Goal: Information Seeking & Learning: Check status

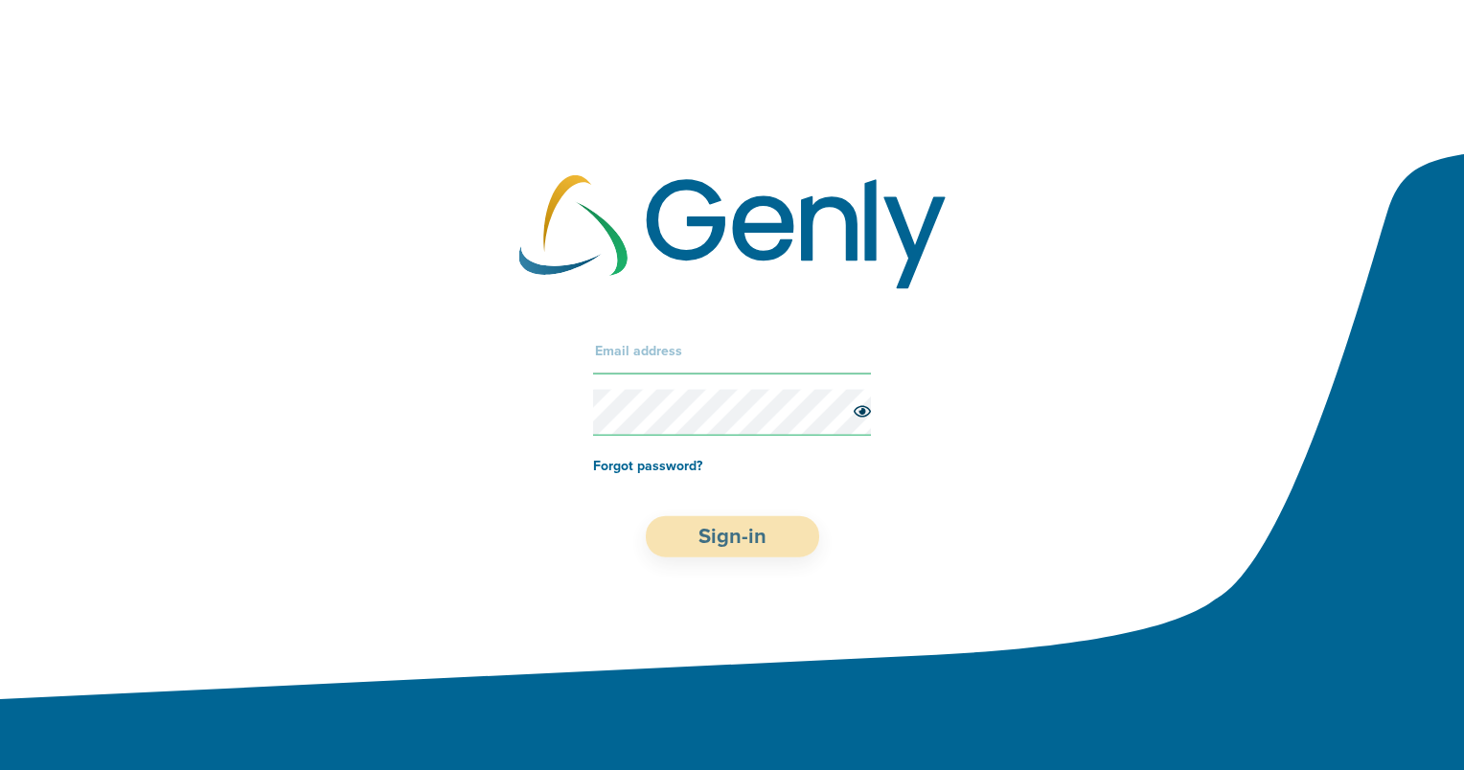
type input "[EMAIL_ADDRESS]"
click at [697, 534] on button "Sign-in" at bounding box center [732, 535] width 173 height 41
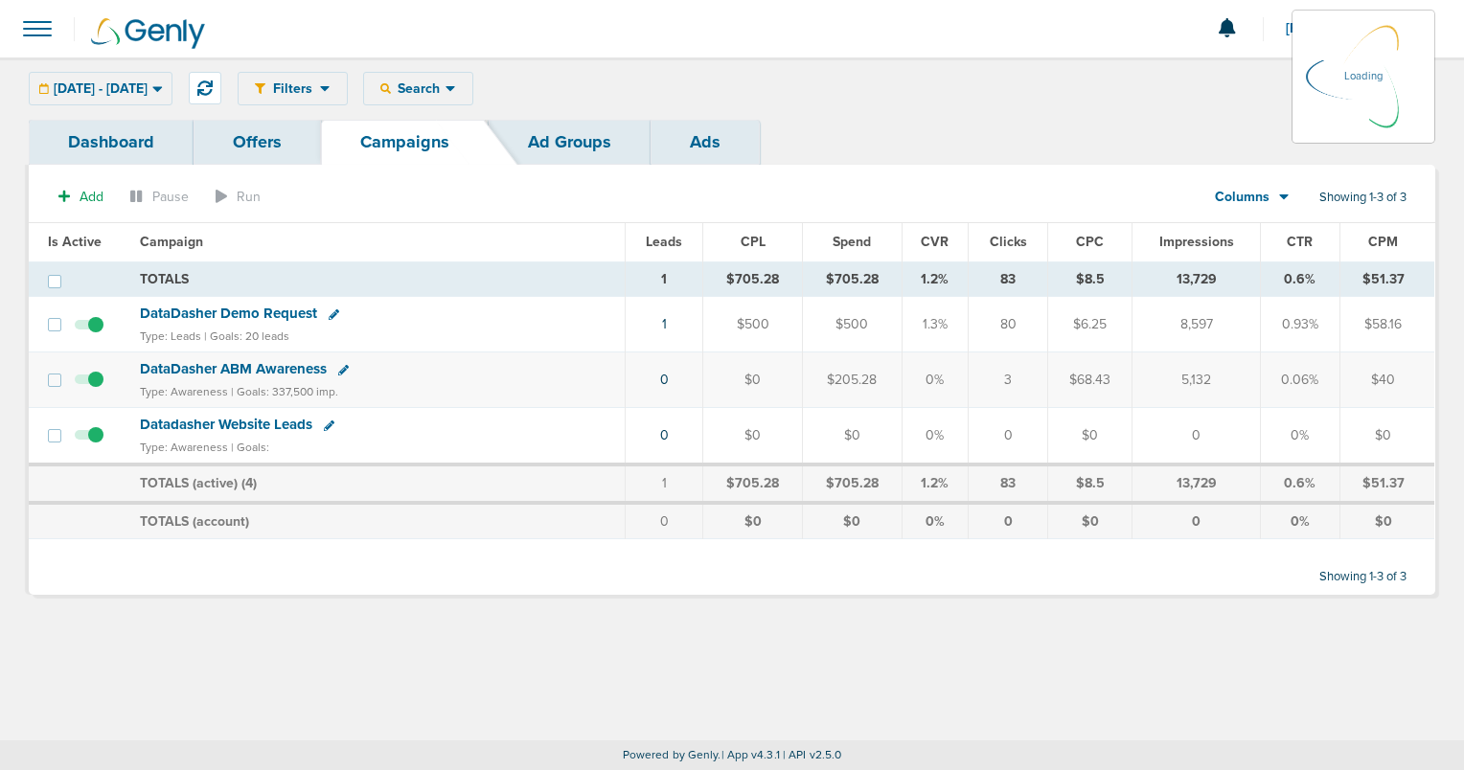
click at [275, 310] on span "DataDasher Demo Request" at bounding box center [228, 313] width 177 height 17
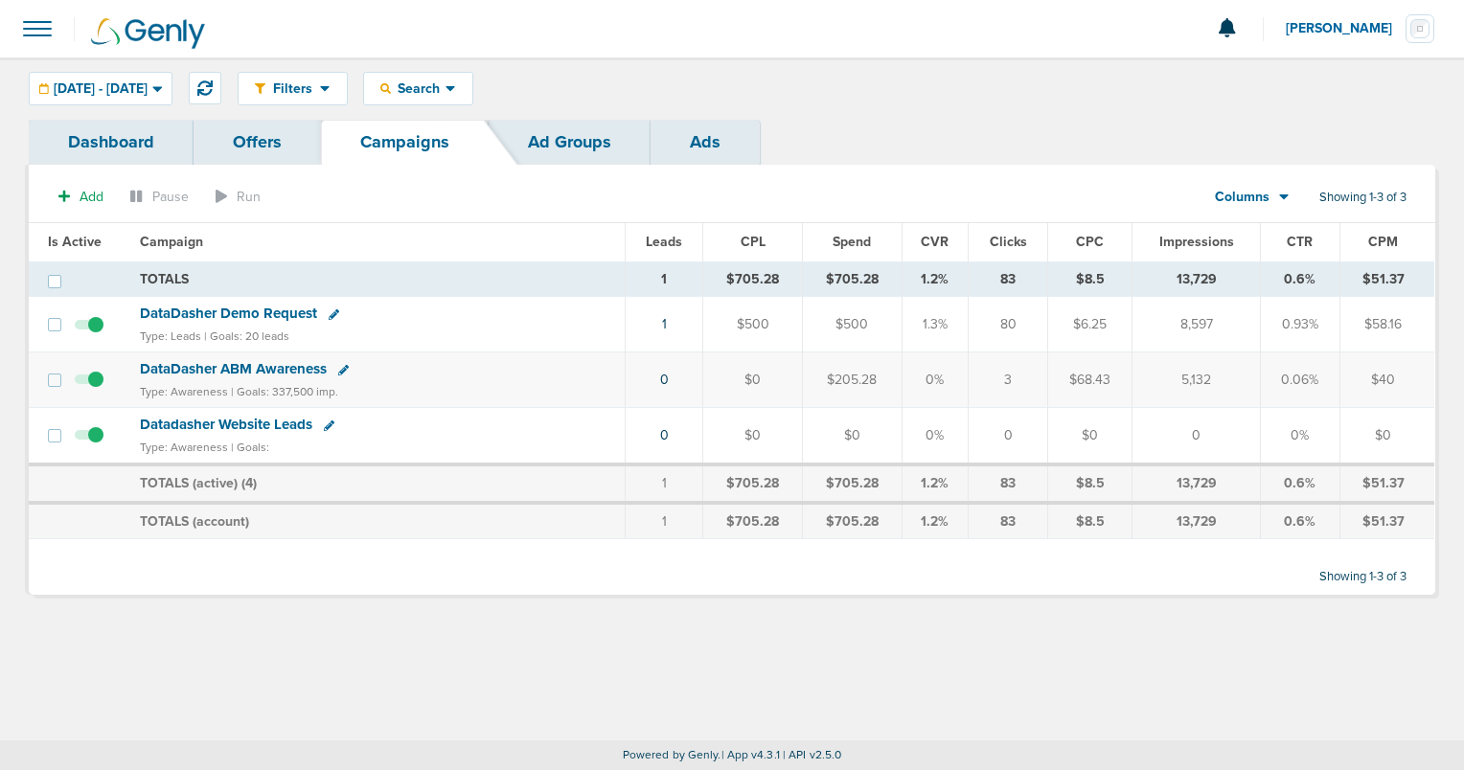
click at [216, 309] on span "DataDasher Demo Request" at bounding box center [228, 313] width 177 height 17
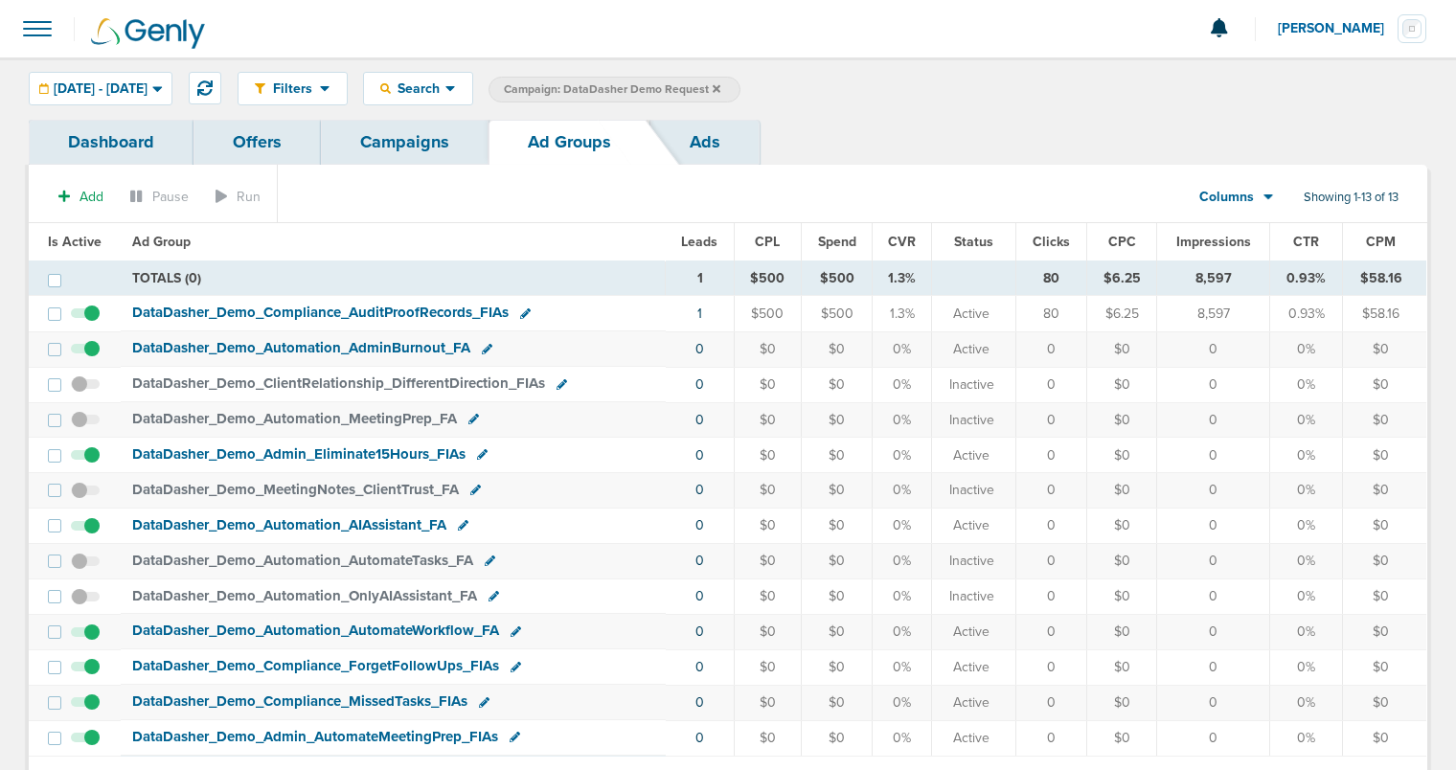
click at [406, 145] on link "Campaigns" at bounding box center [405, 142] width 168 height 45
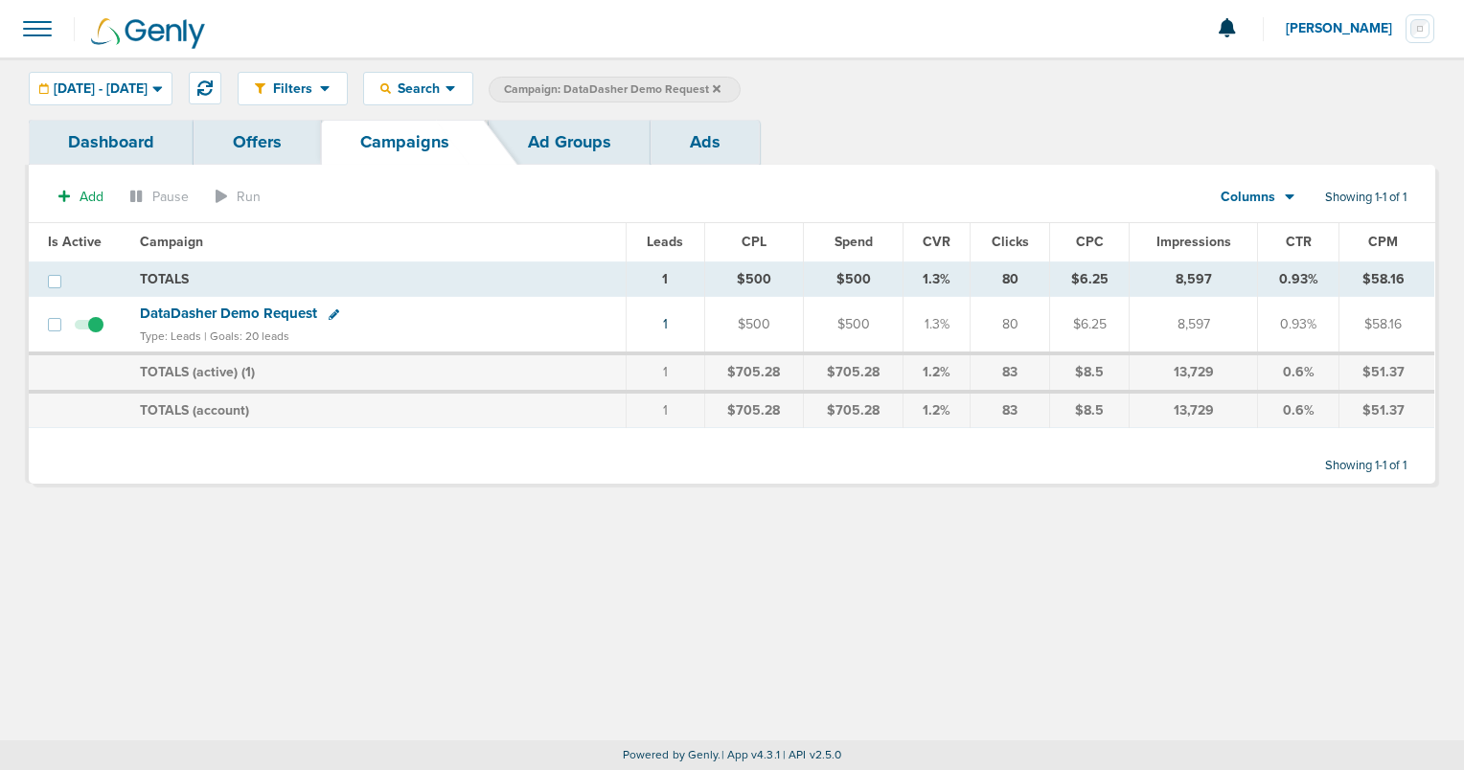
click at [279, 310] on span "DataDasher Demo Request" at bounding box center [228, 313] width 177 height 17
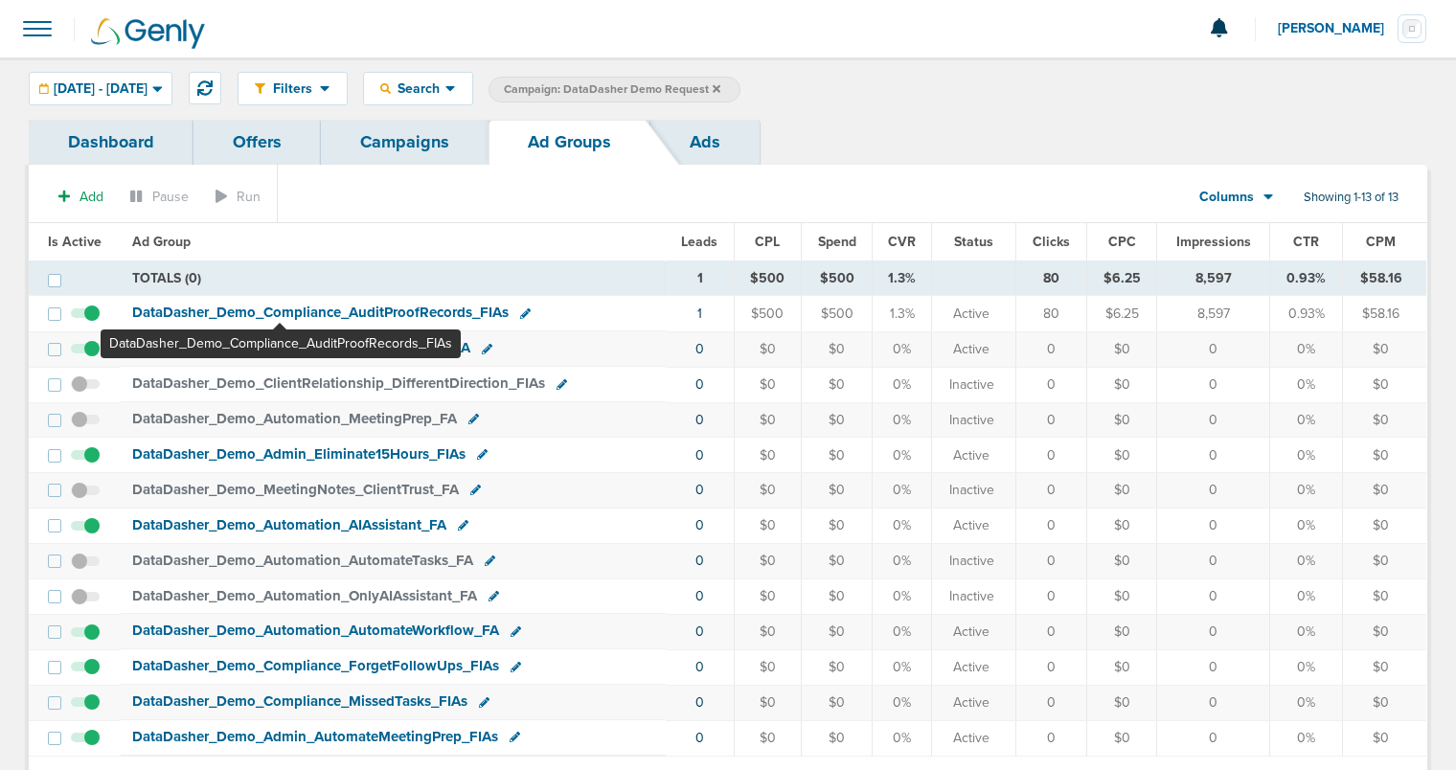
scroll to position [69, 0]
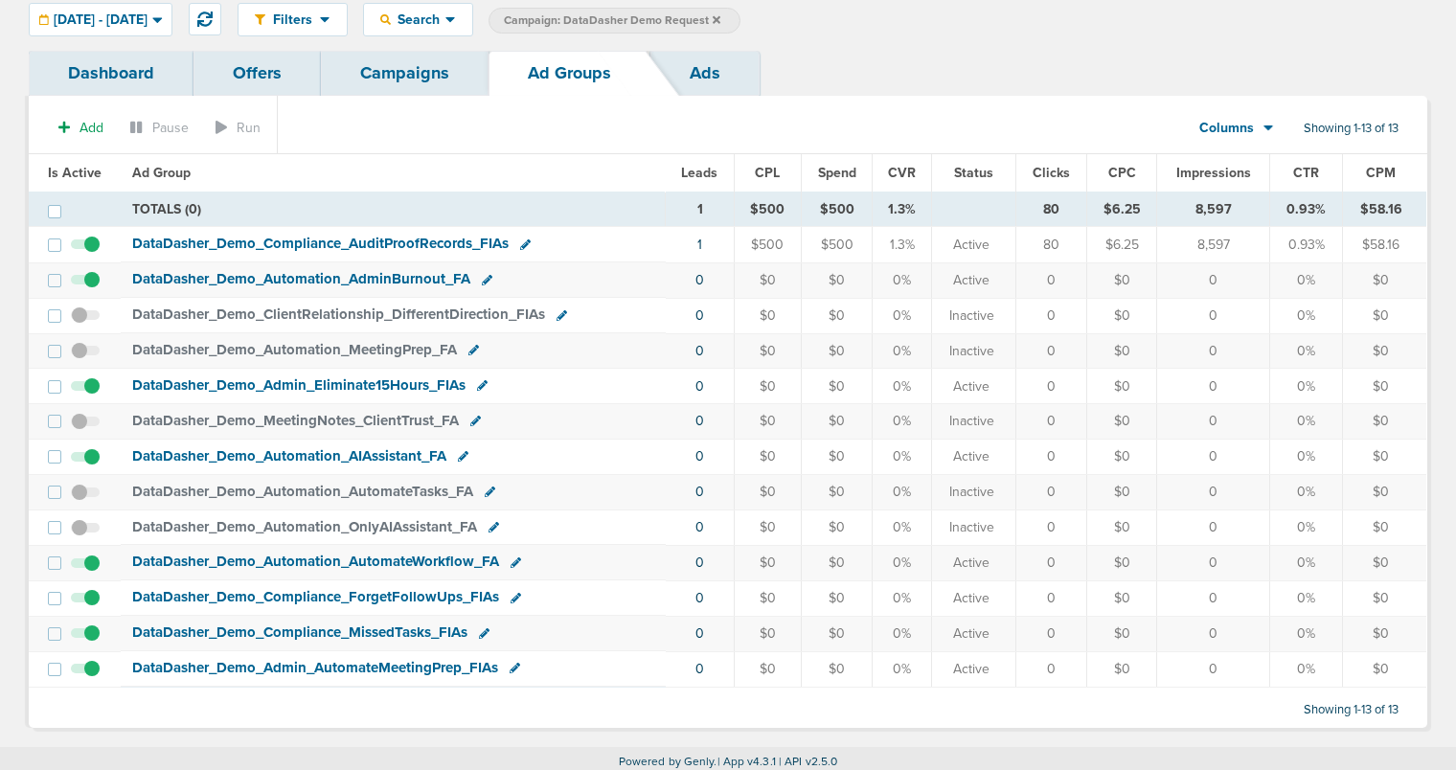
click at [280, 311] on span "DataDasher_ Demo_ ClientRelationship_ DifferentDirection_ FIAs" at bounding box center [338, 314] width 413 height 17
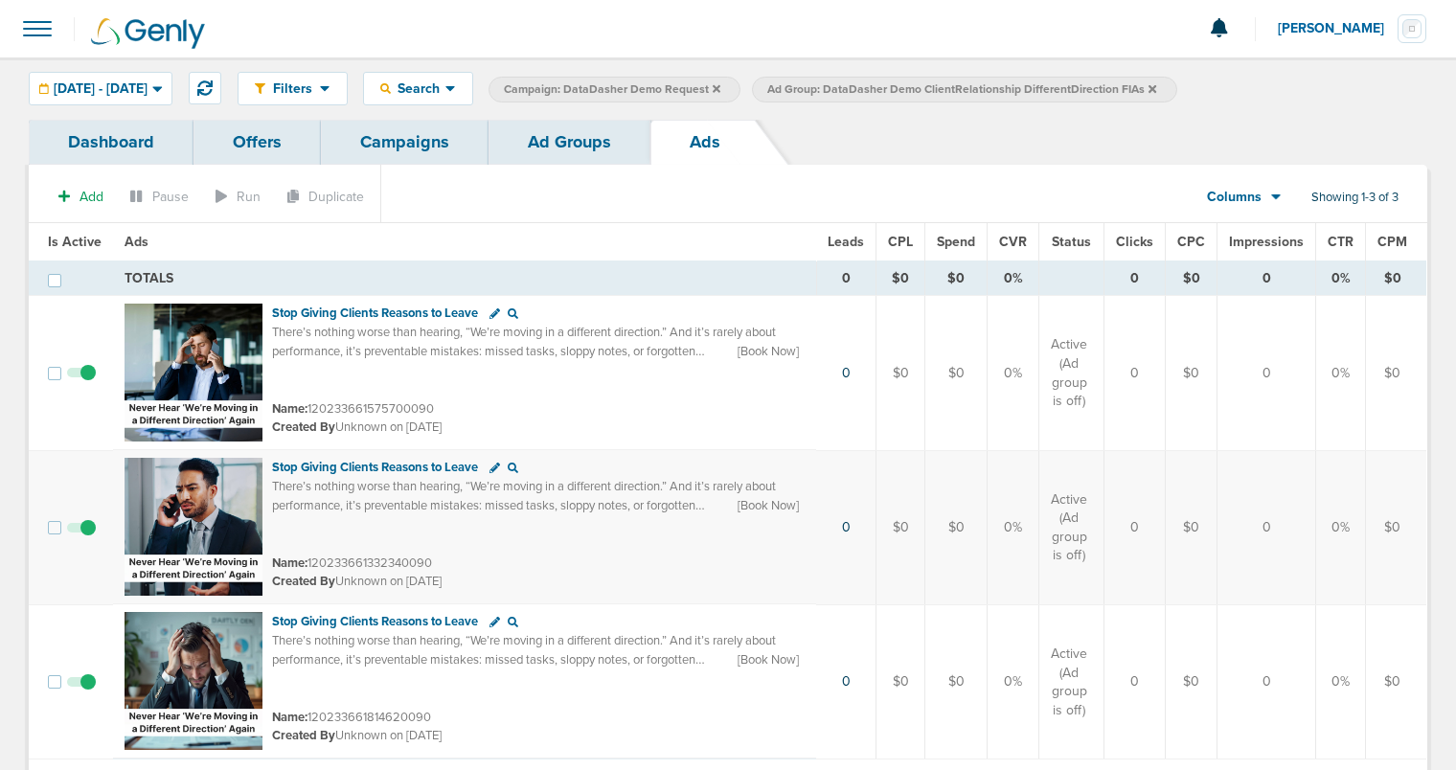
click at [417, 127] on link "Campaigns" at bounding box center [405, 142] width 168 height 45
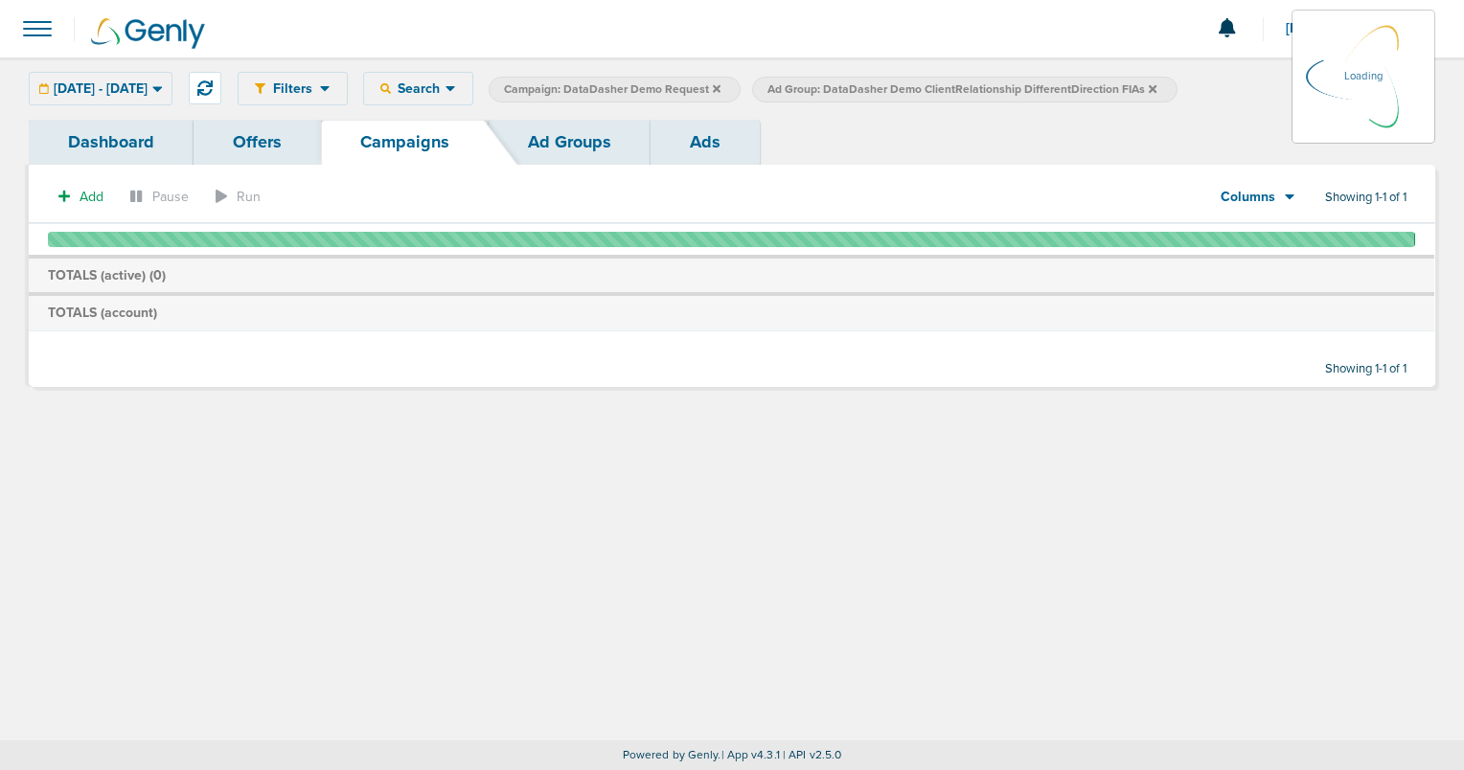
click at [145, 143] on link "Dashboard" at bounding box center [111, 142] width 165 height 45
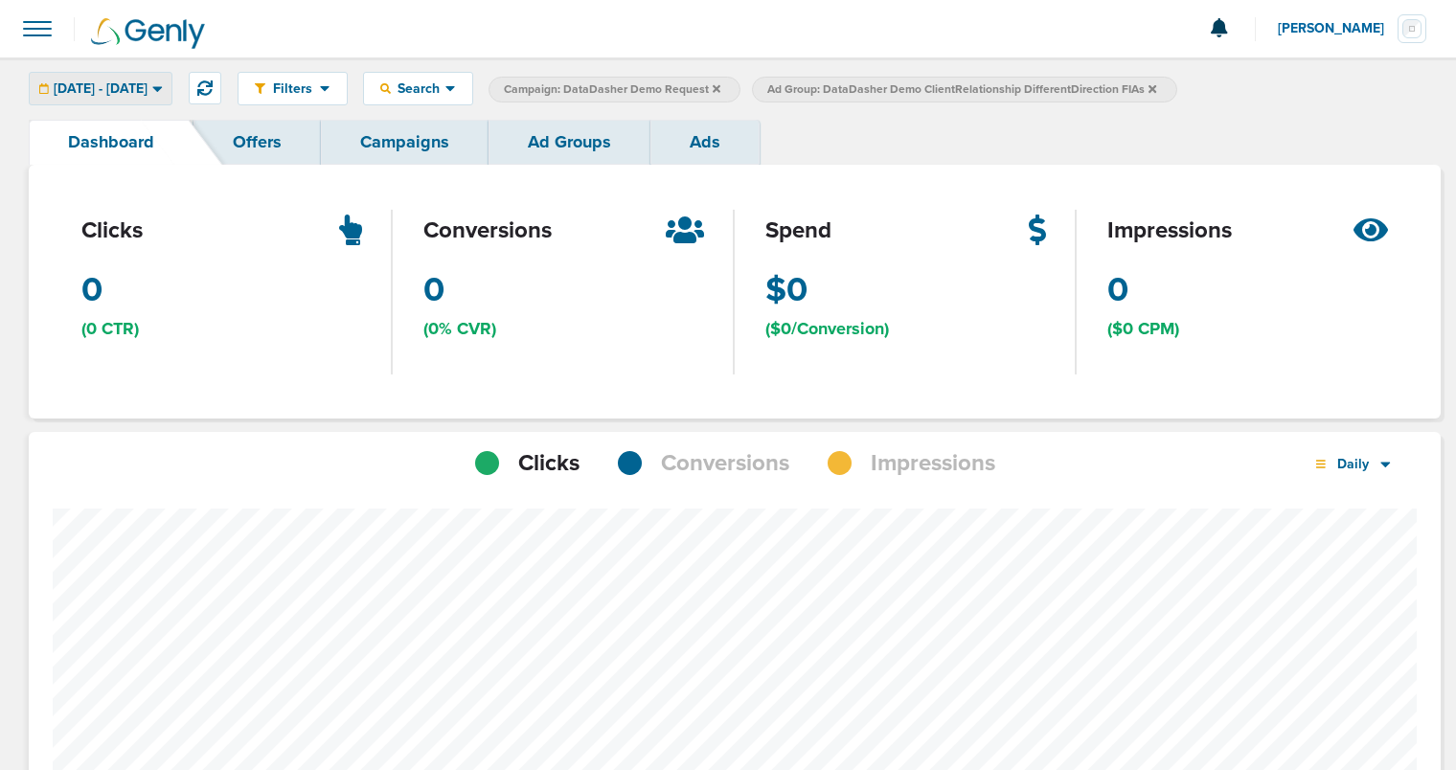
click at [162, 88] on icon at bounding box center [157, 89] width 10 height 6
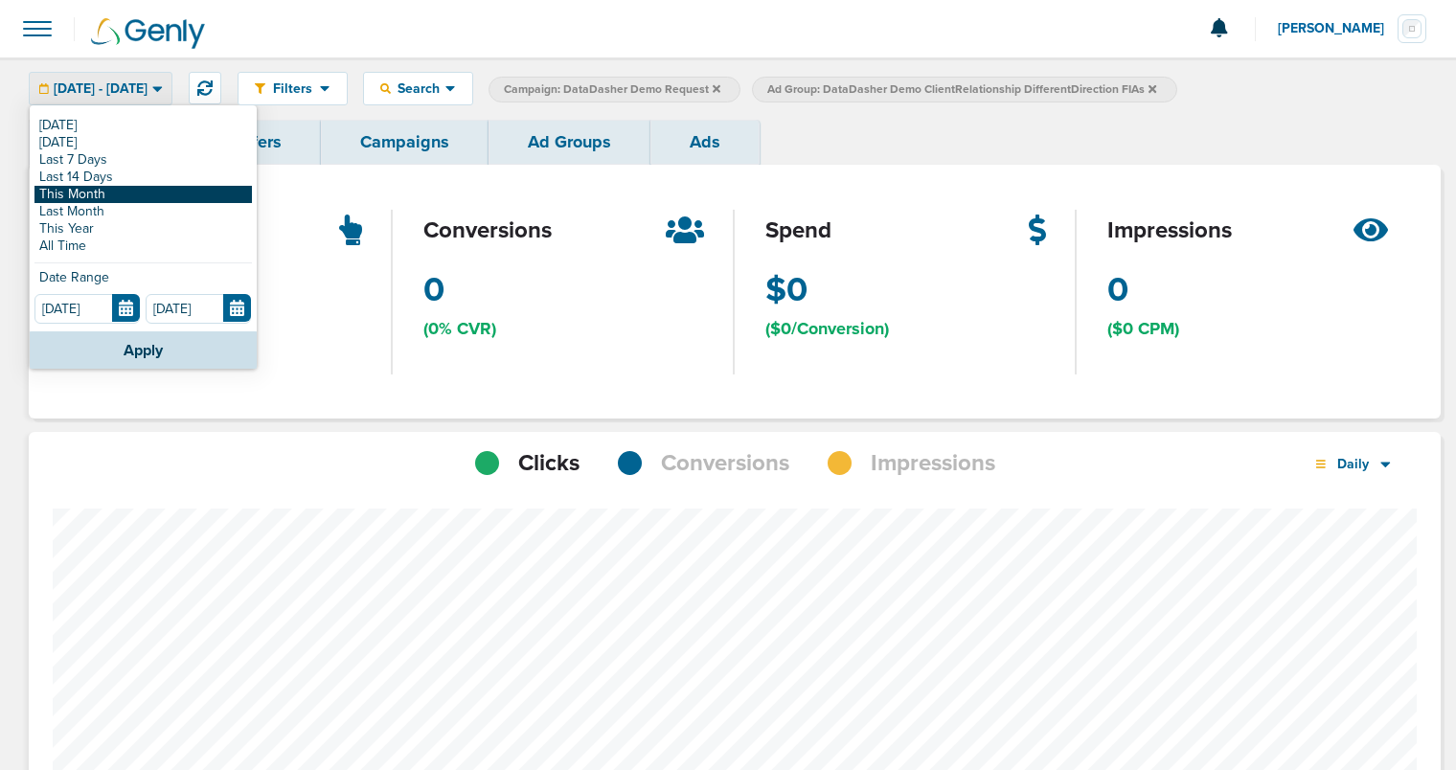
click at [130, 193] on link "This Month" at bounding box center [142, 194] width 217 height 17
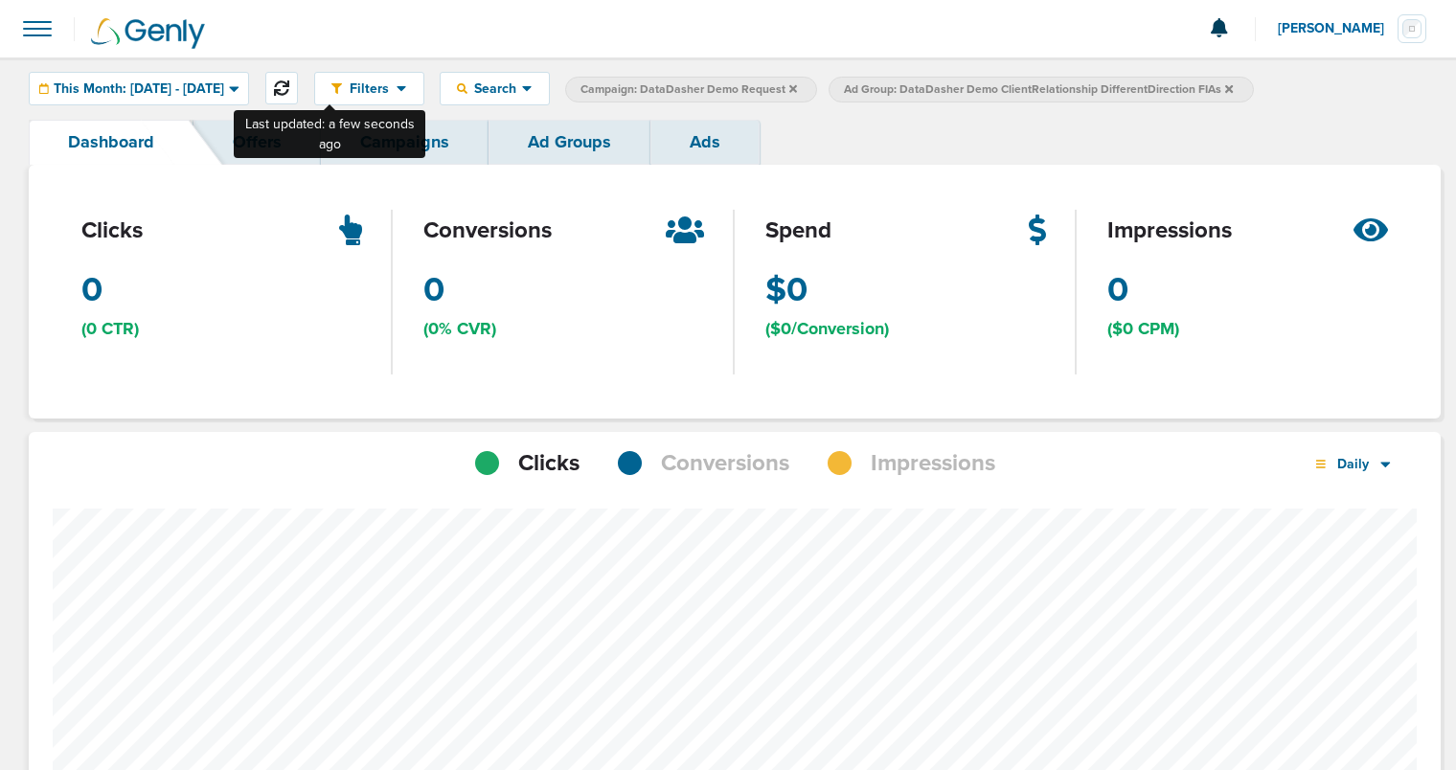
click at [289, 88] on icon at bounding box center [281, 87] width 15 height 15
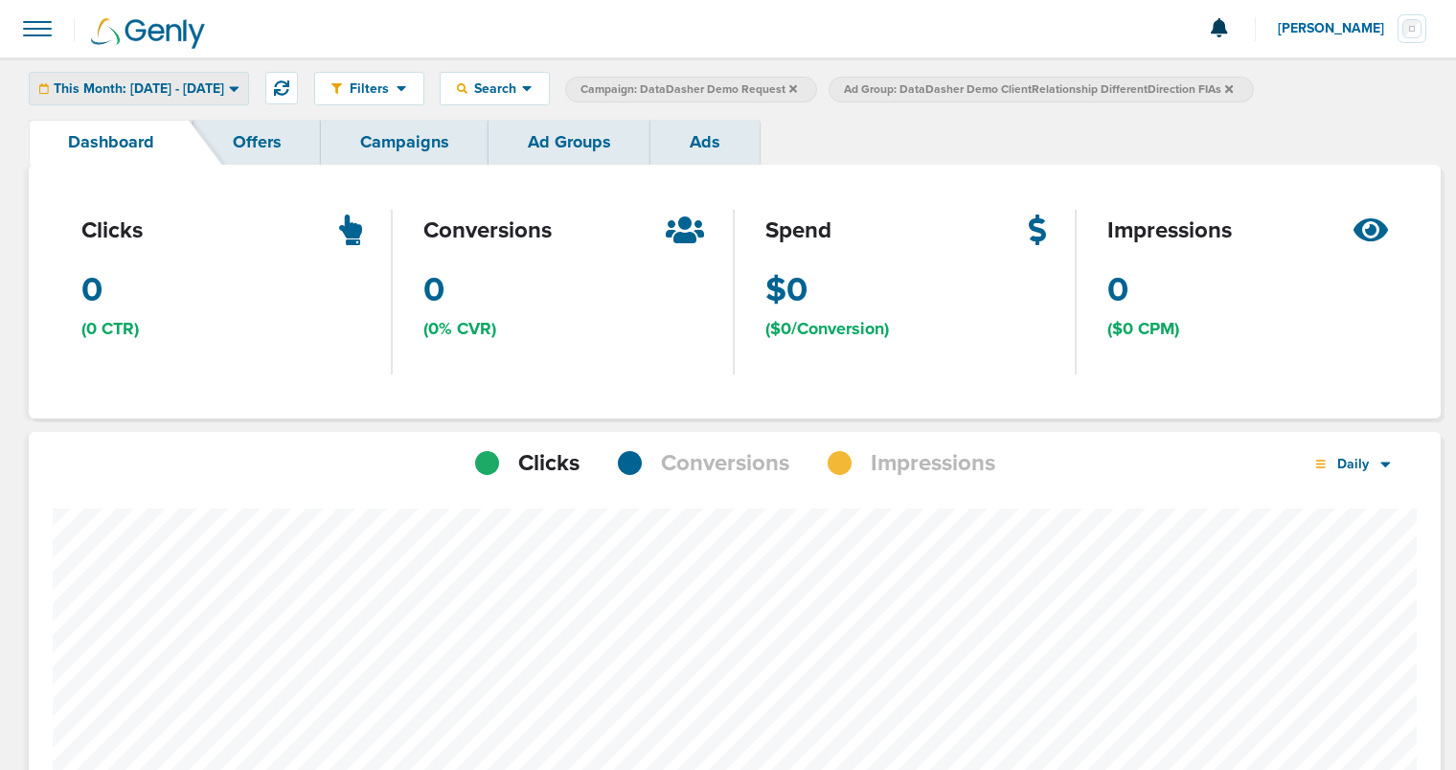
click at [239, 92] on icon at bounding box center [234, 88] width 11 height 16
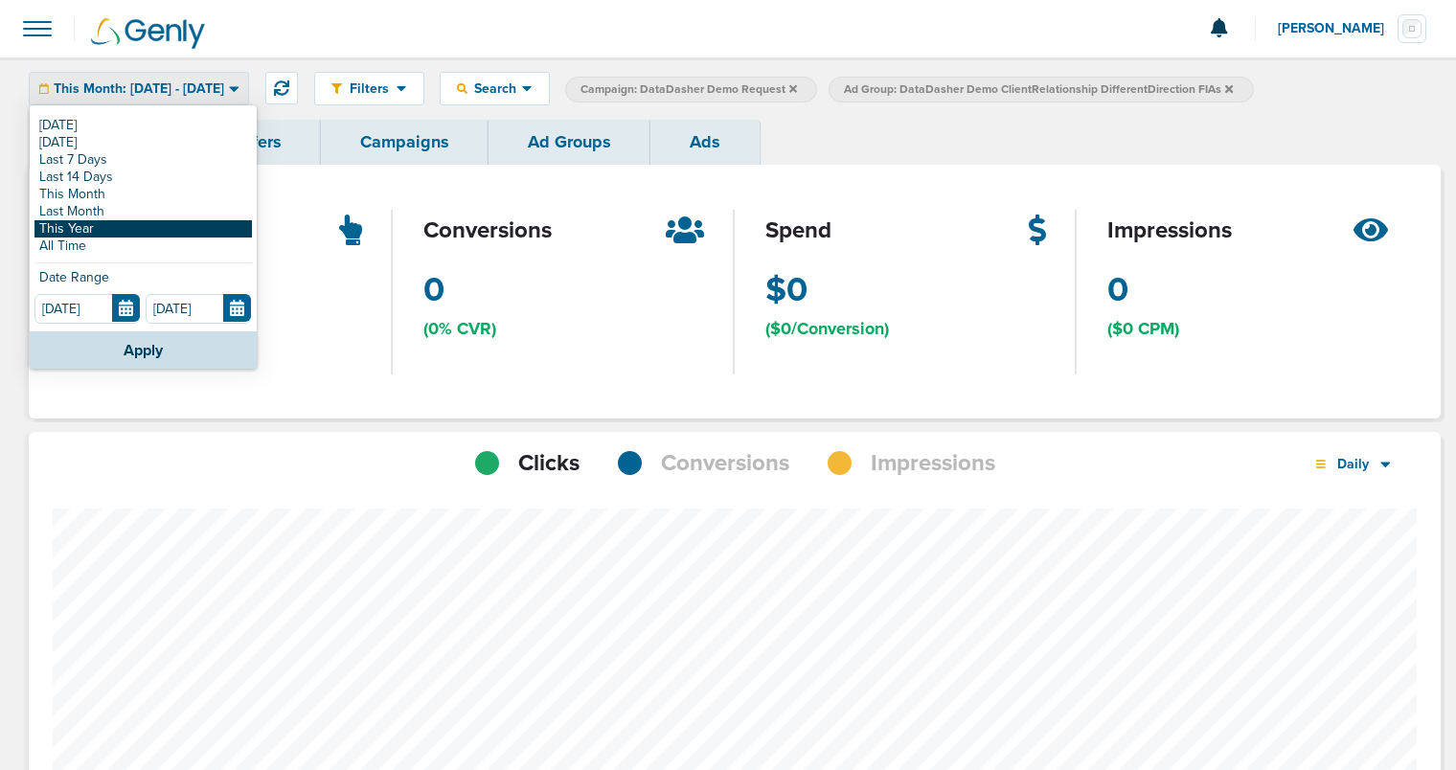
click at [84, 221] on link "This Year" at bounding box center [142, 228] width 217 height 17
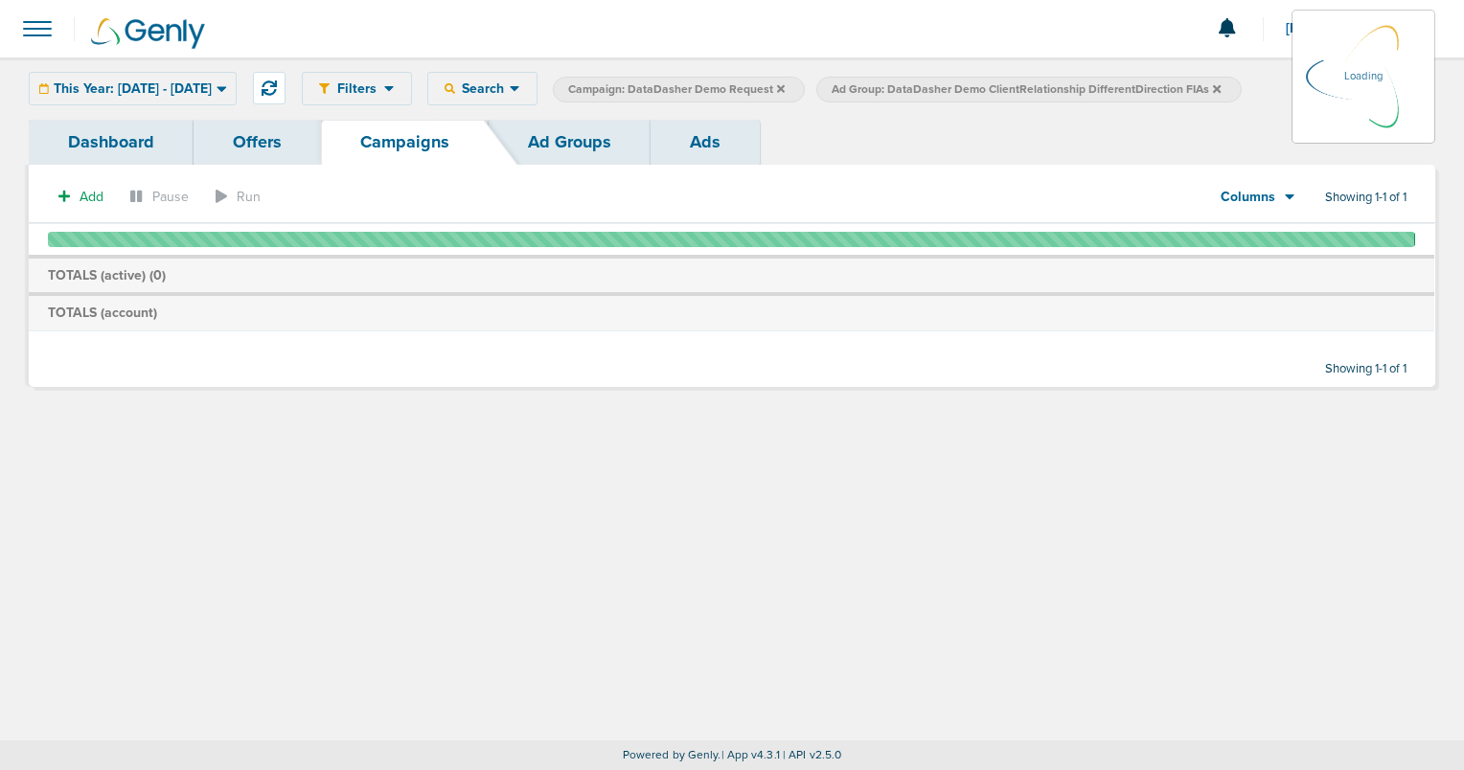
click at [156, 140] on link "Dashboard" at bounding box center [111, 142] width 165 height 45
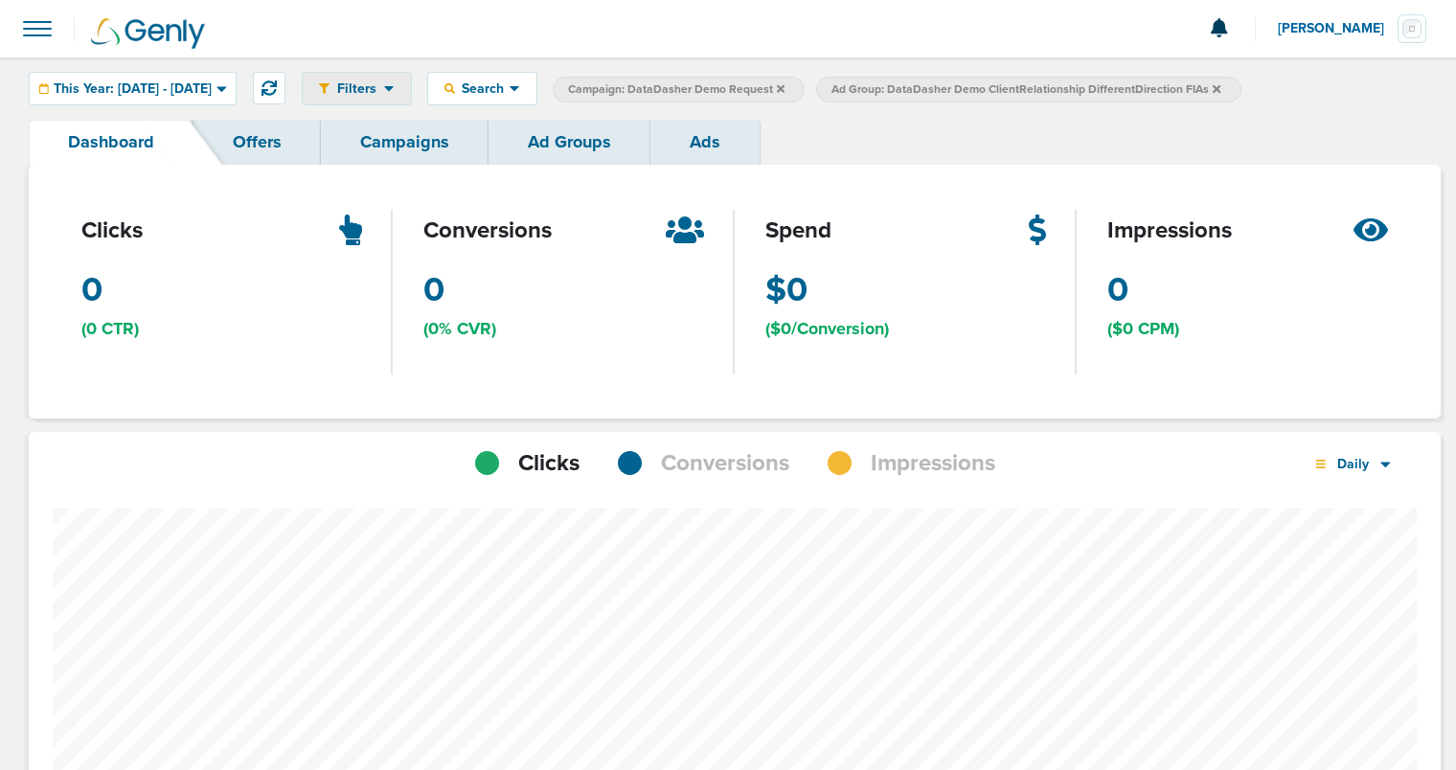
click at [411, 98] on div "Filters" at bounding box center [357, 89] width 108 height 32
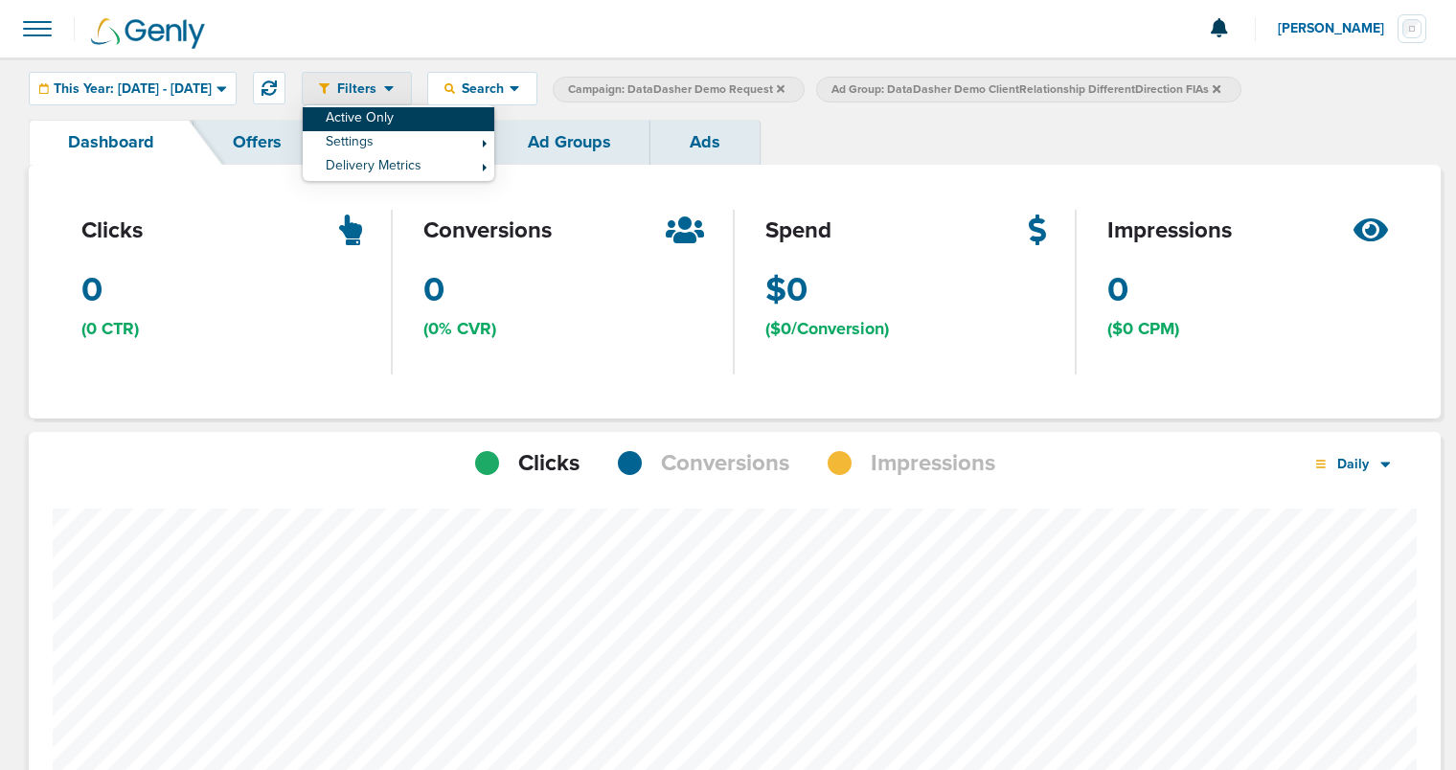
click at [427, 116] on link "Active Only" at bounding box center [399, 119] width 192 height 24
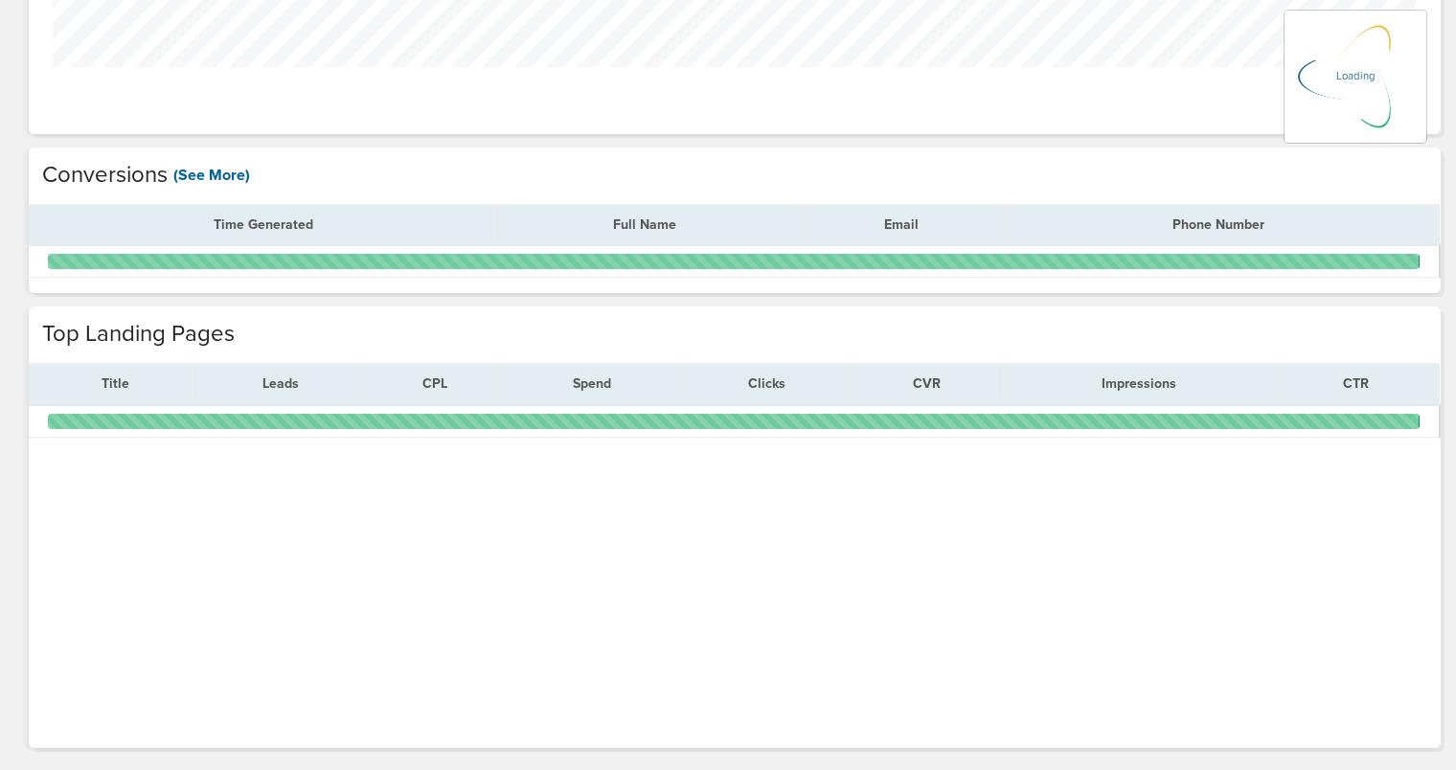
scroll to position [741, 0]
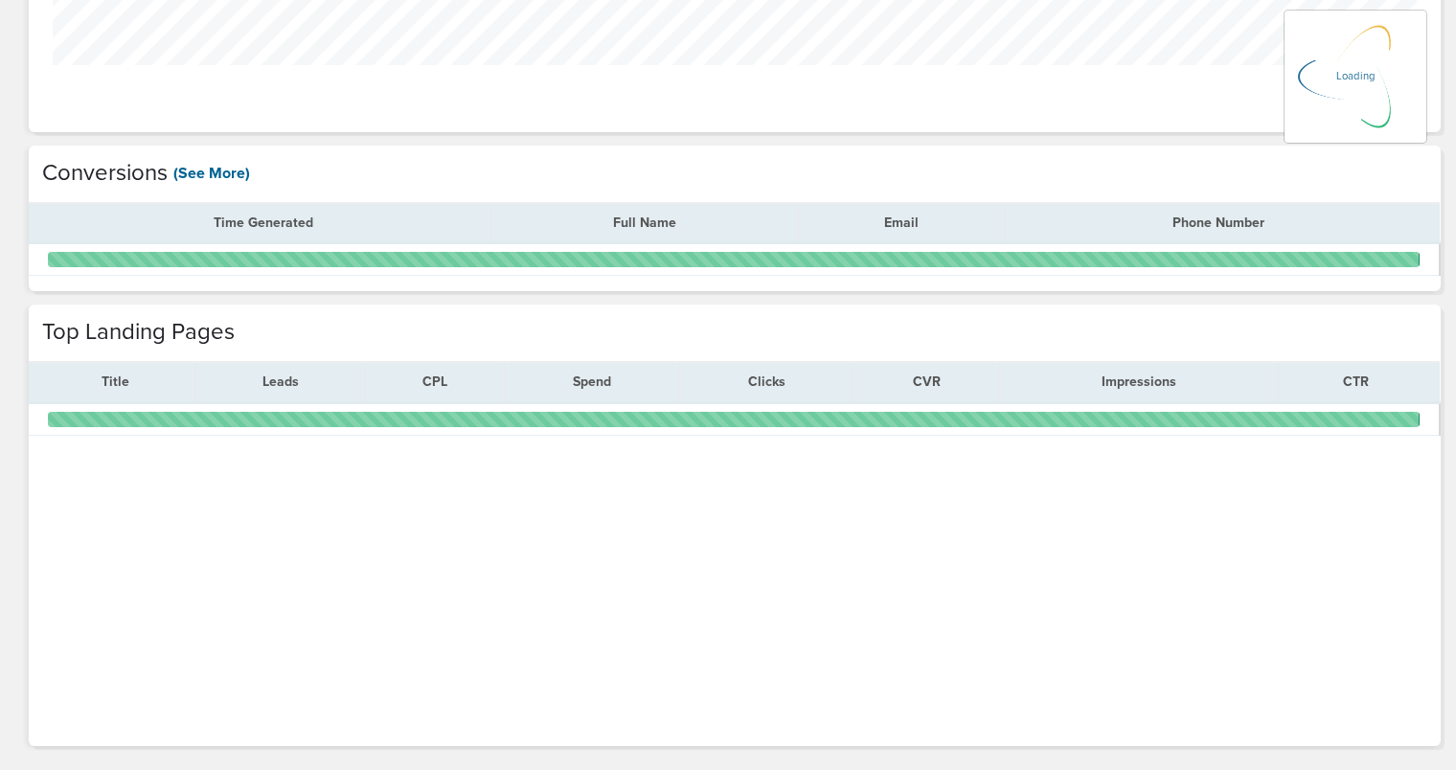
click at [222, 175] on link "(See More)" at bounding box center [211, 173] width 77 height 21
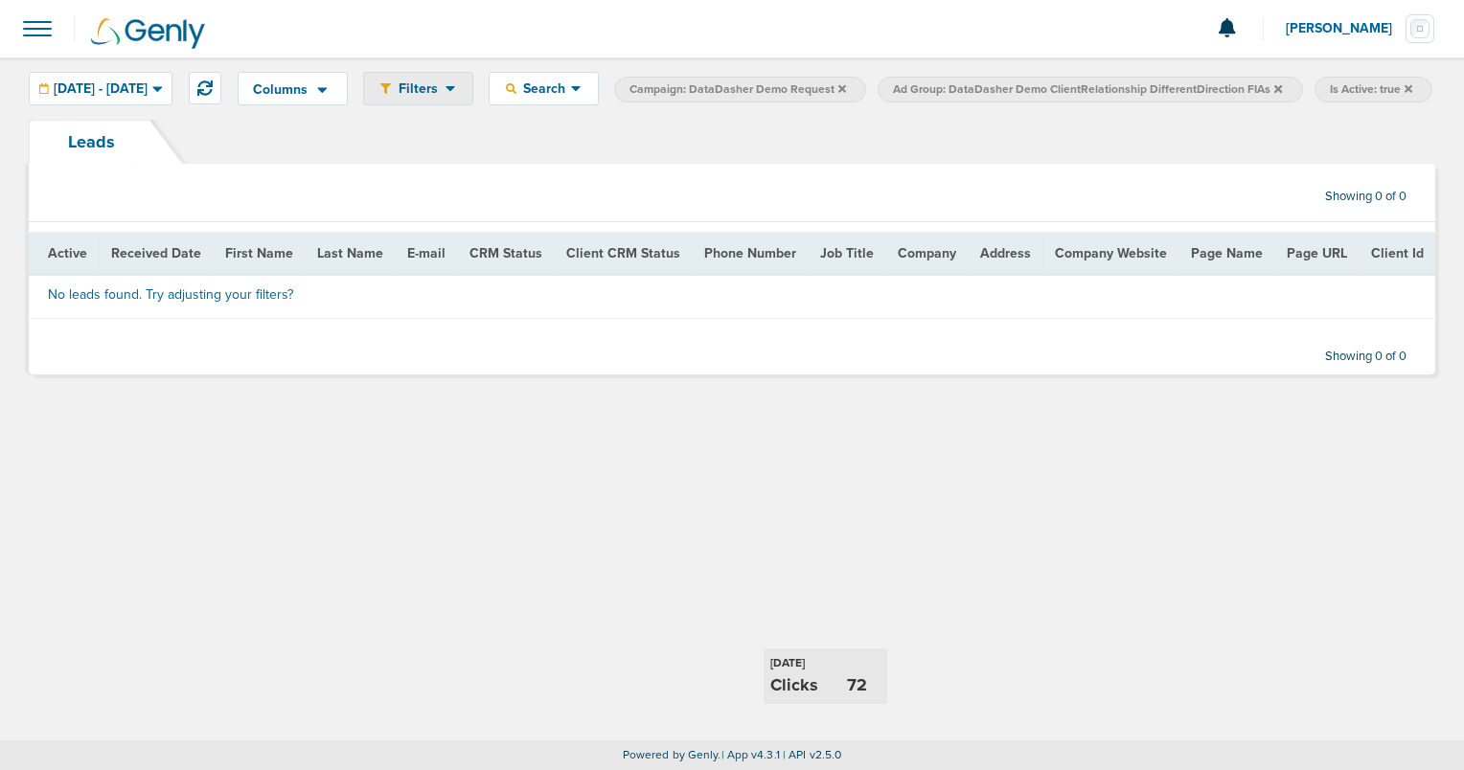
click at [445, 94] on span "Filters" at bounding box center [418, 88] width 55 height 16
click at [171, 98] on div "01.01.2025 - 10.07.2025" at bounding box center [101, 89] width 142 height 32
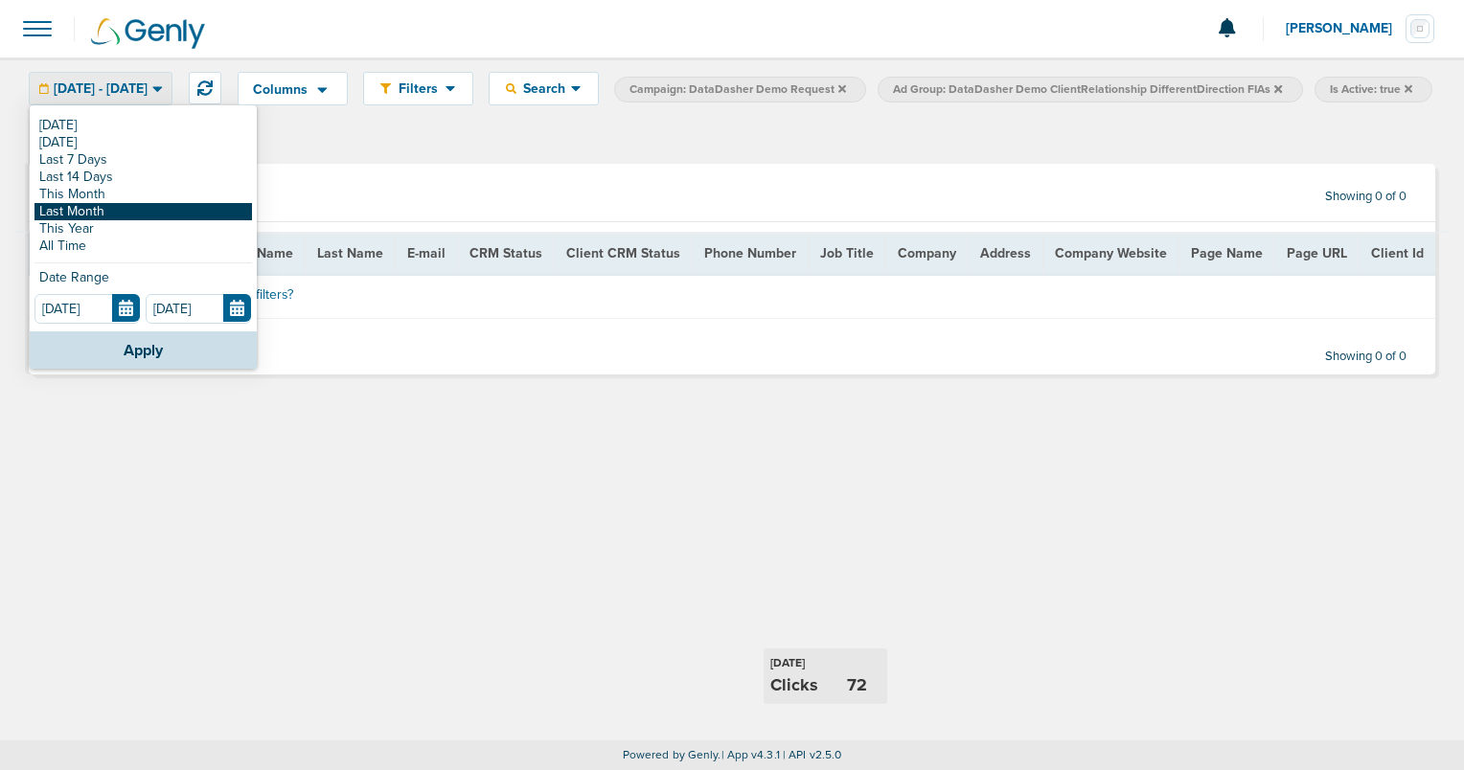
click at [126, 210] on link "Last Month" at bounding box center [142, 211] width 217 height 17
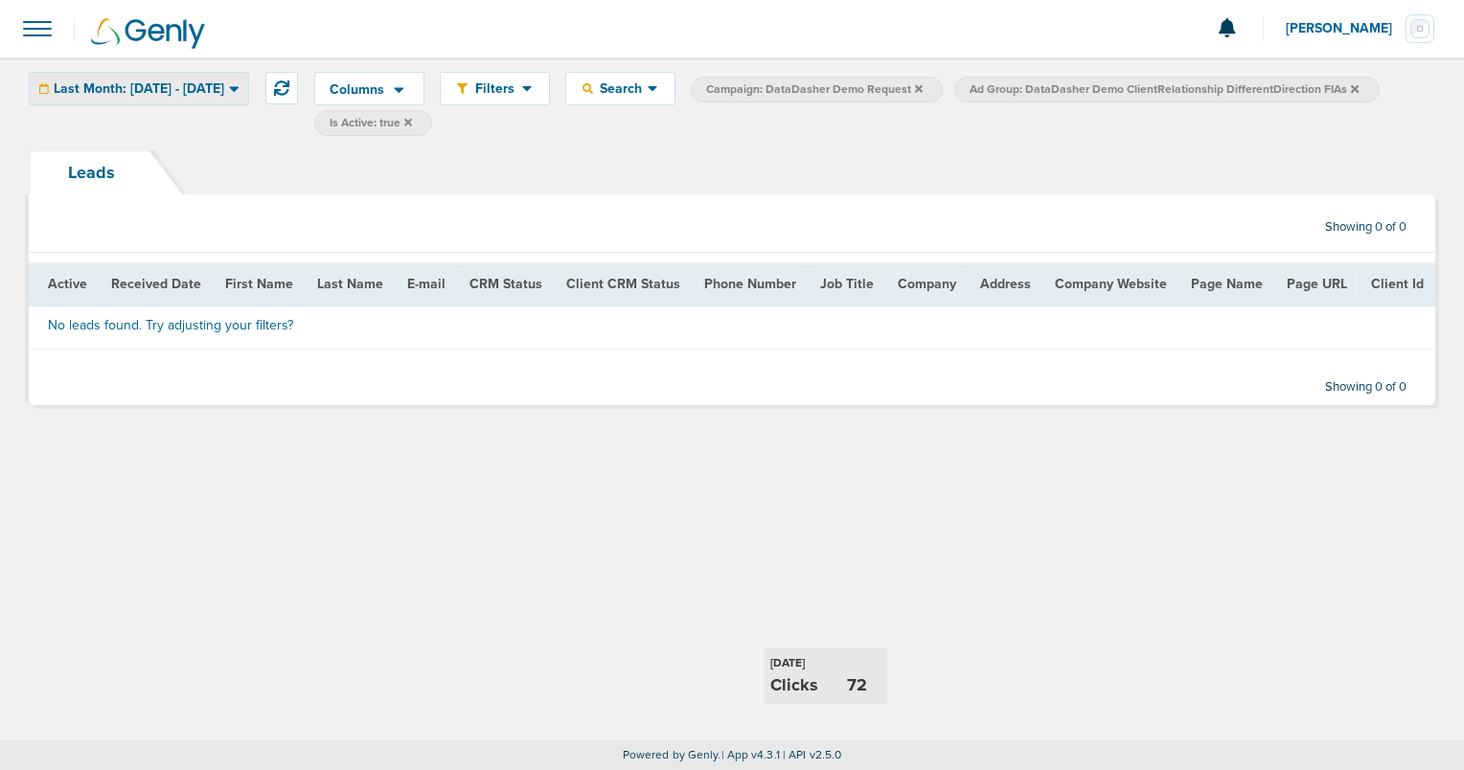
click at [248, 93] on div "Last Month: 09.01.2025 - 09.30.2025" at bounding box center [139, 89] width 218 height 32
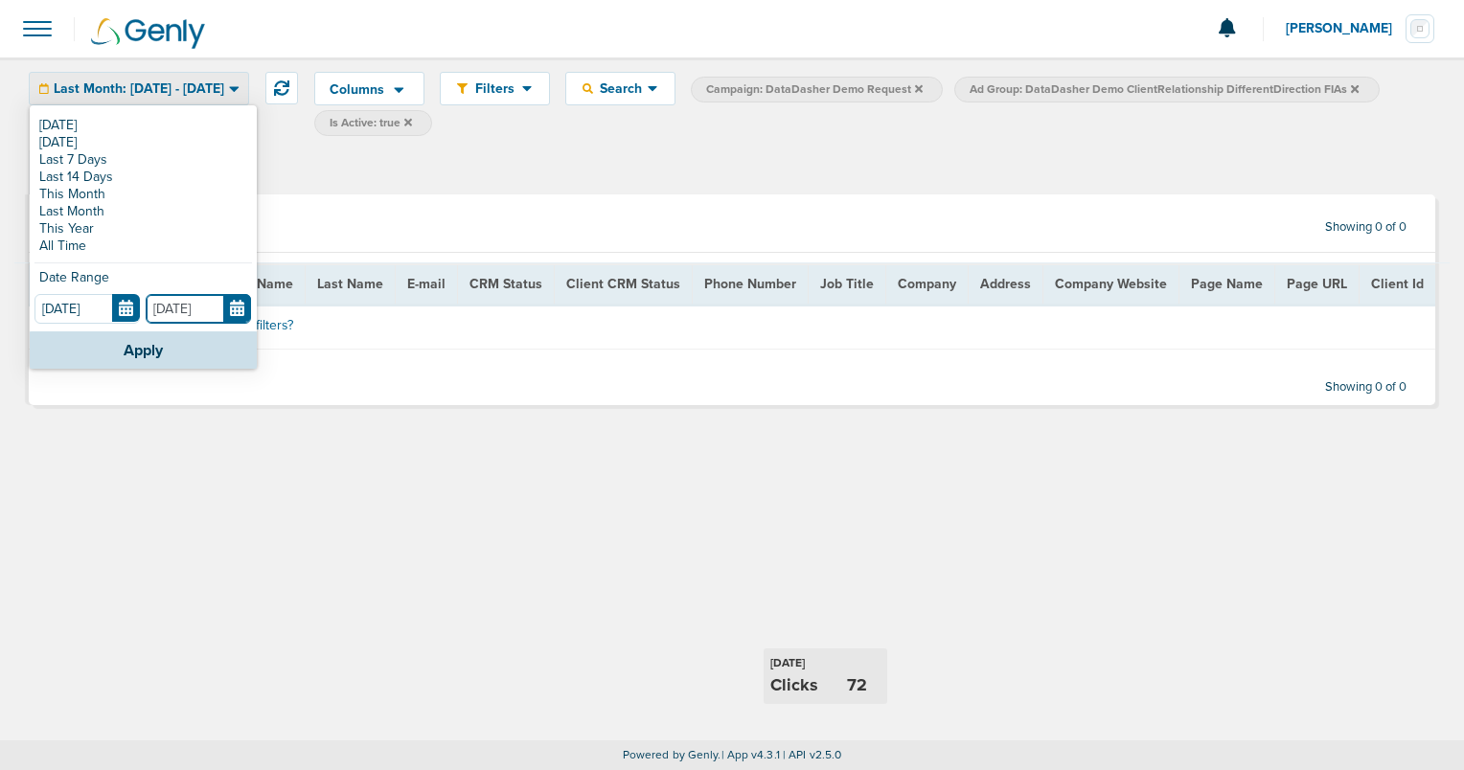
click at [236, 308] on input "09.30.2025" at bounding box center [198, 309] width 105 height 30
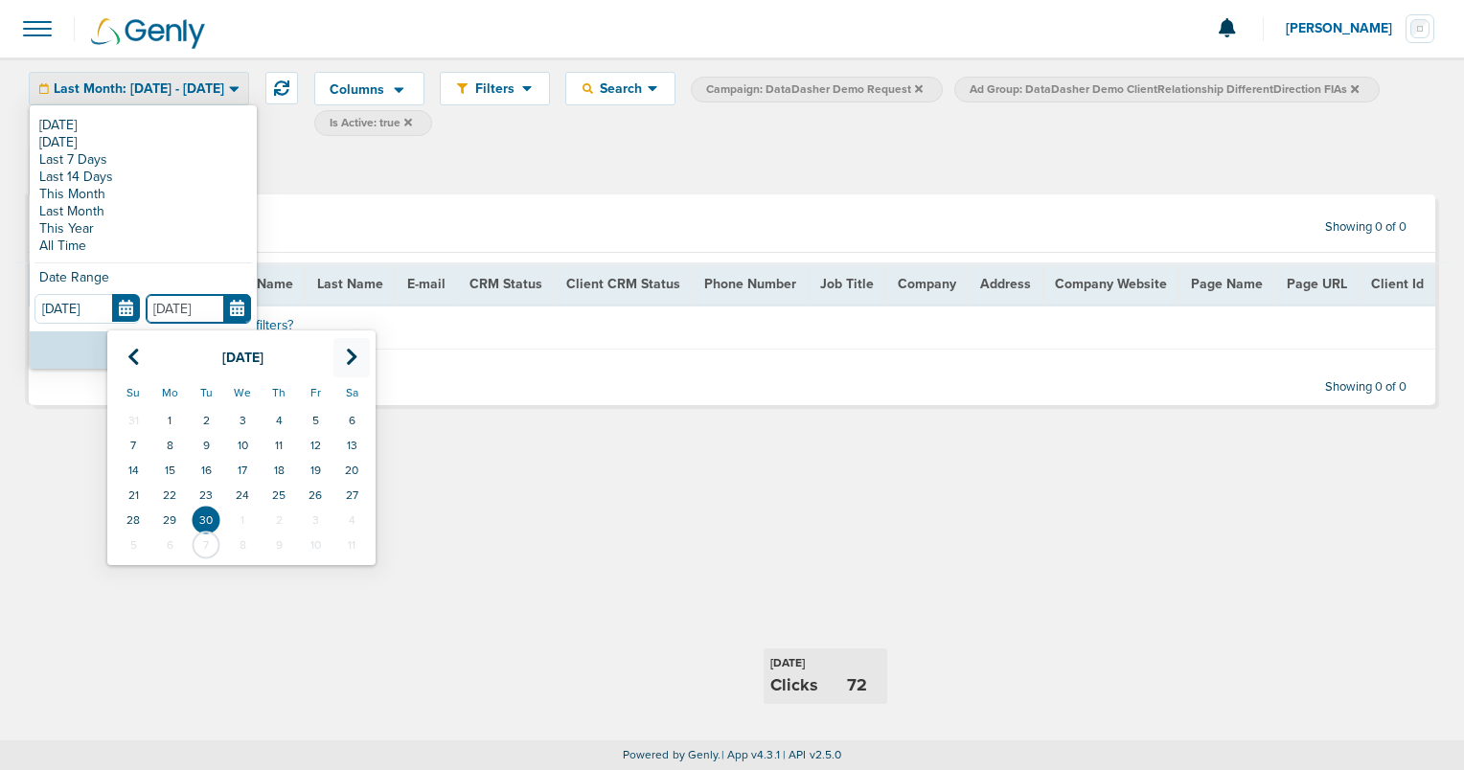
click at [352, 362] on icon at bounding box center [352, 357] width 12 height 19
click at [207, 437] on td "7" at bounding box center [206, 445] width 36 height 25
type input "[DATE]"
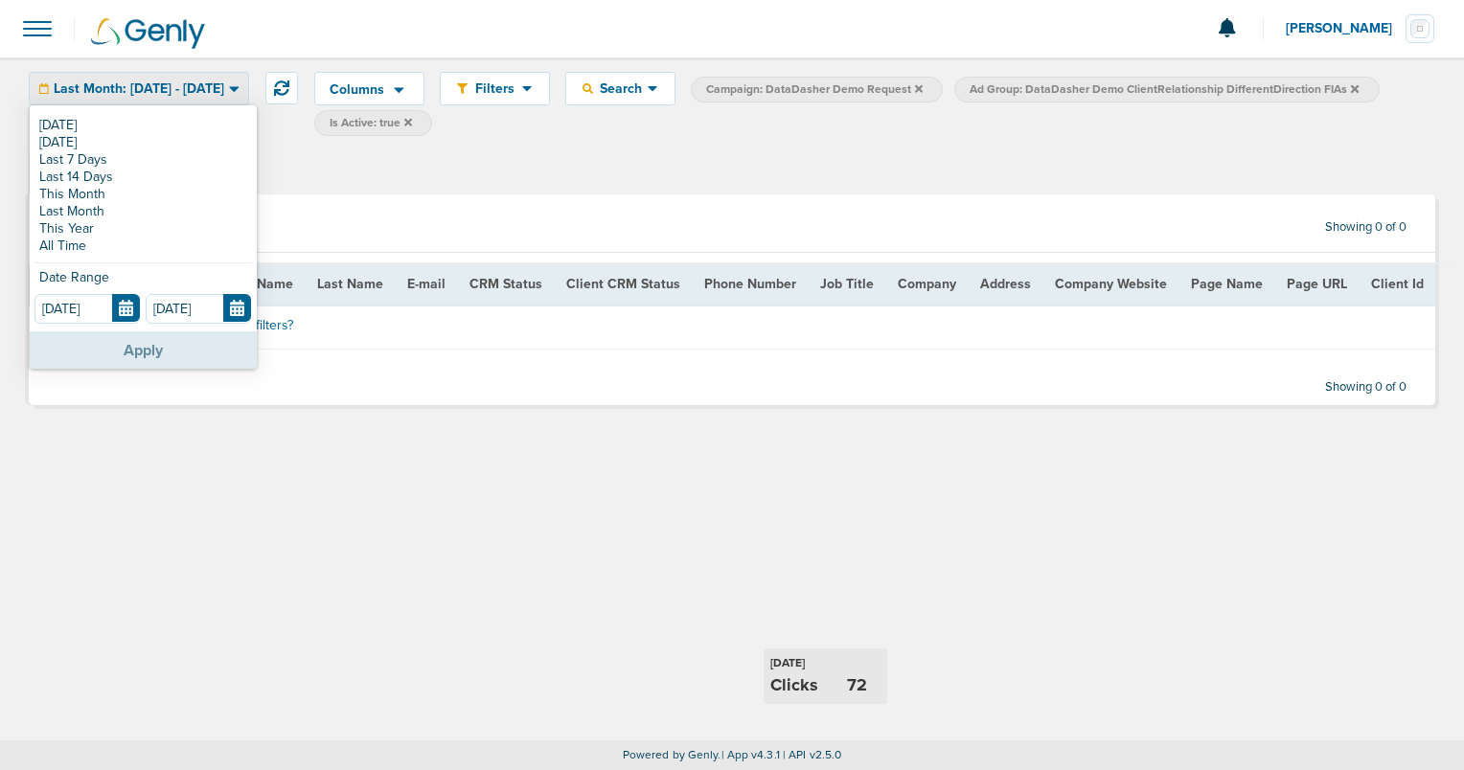
click at [157, 350] on button "Apply" at bounding box center [143, 349] width 227 height 37
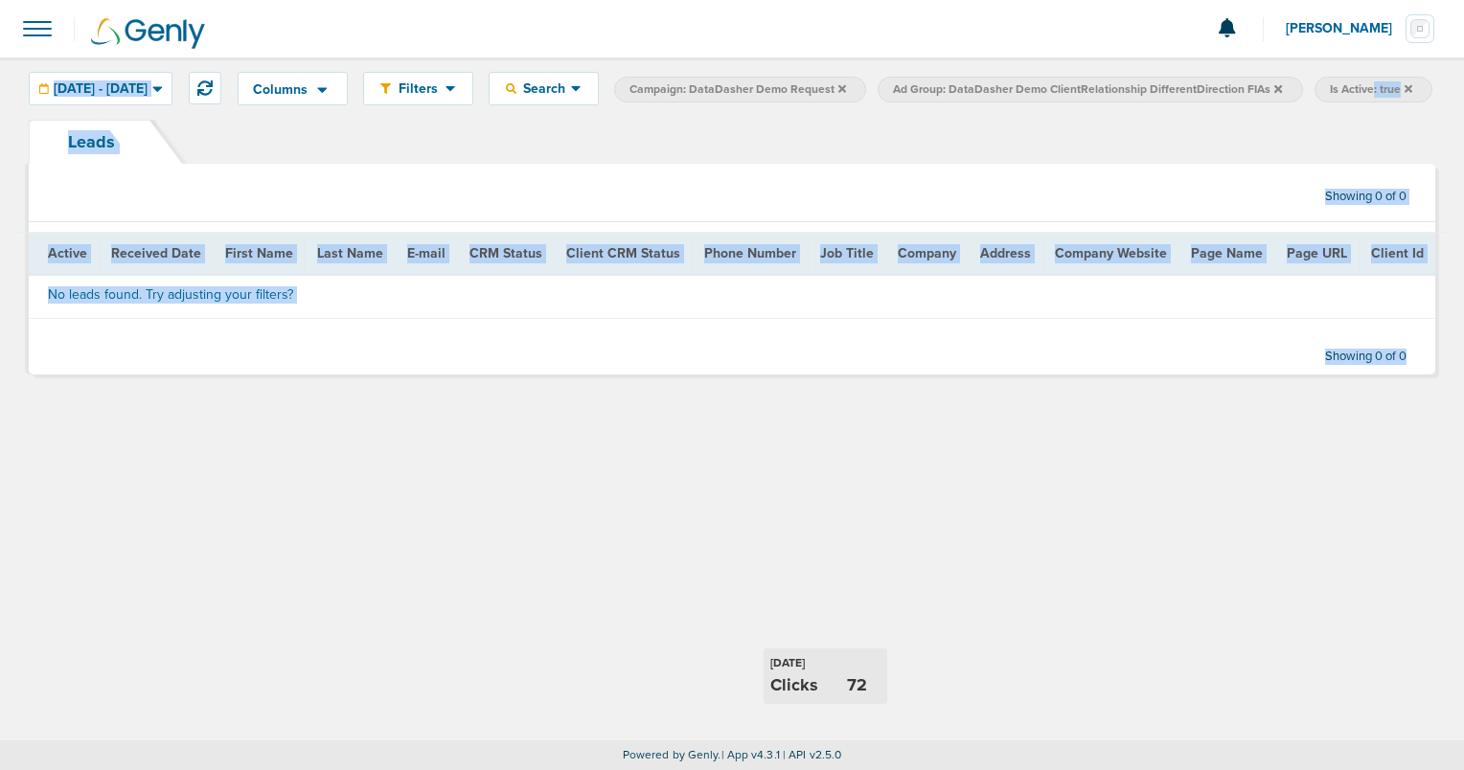
drag, startPoint x: 357, startPoint y: 378, endPoint x: 291, endPoint y: 147, distance: 241.0
click at [291, 147] on div "Columns Save selections Reset to defaults Is Active Received Date First Name La…" at bounding box center [732, 225] width 1464 height 336
drag, startPoint x: 291, startPoint y: 147, endPoint x: 422, endPoint y: 191, distance: 138.4
click at [422, 164] on div "Leads" at bounding box center [732, 142] width 1406 height 44
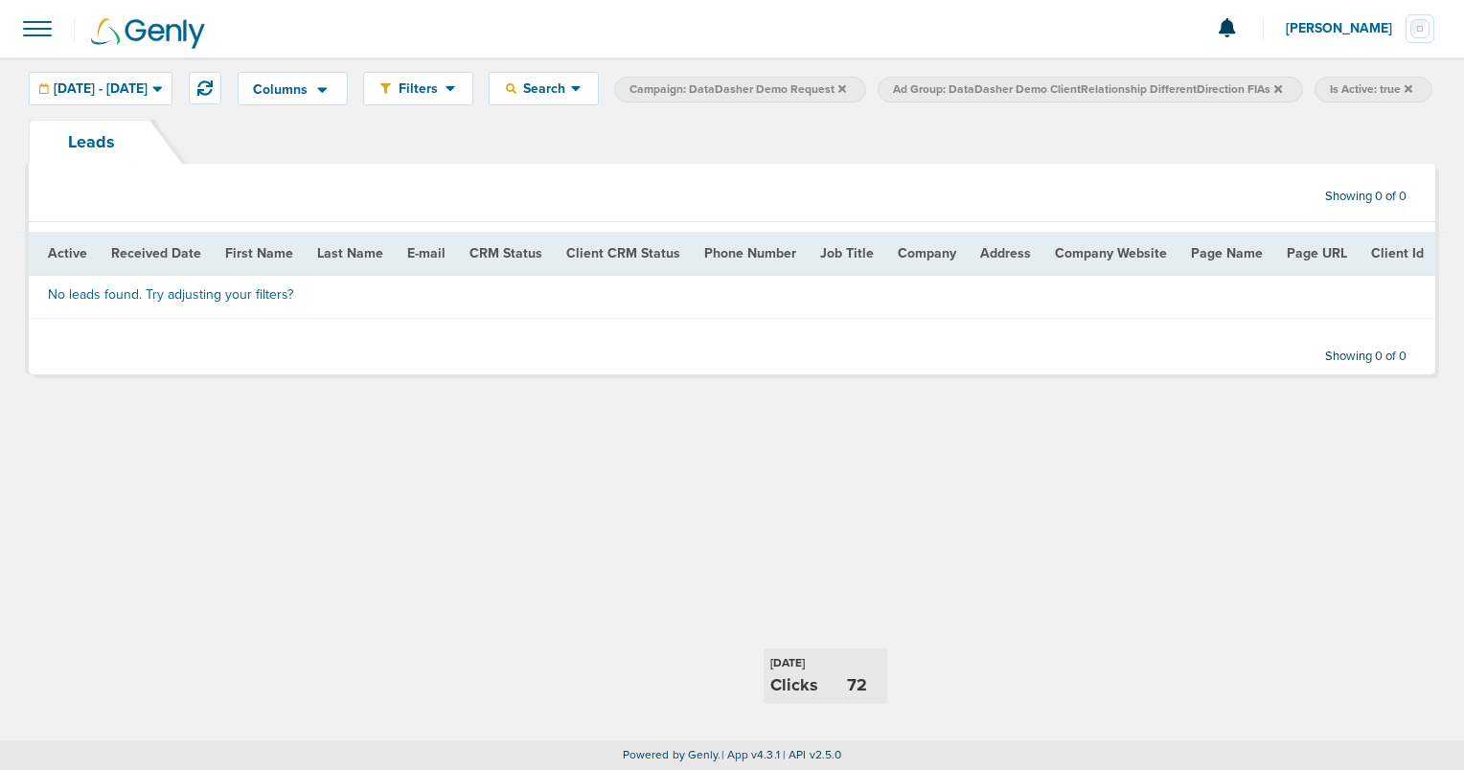
click at [34, 31] on span at bounding box center [37, 29] width 42 height 42
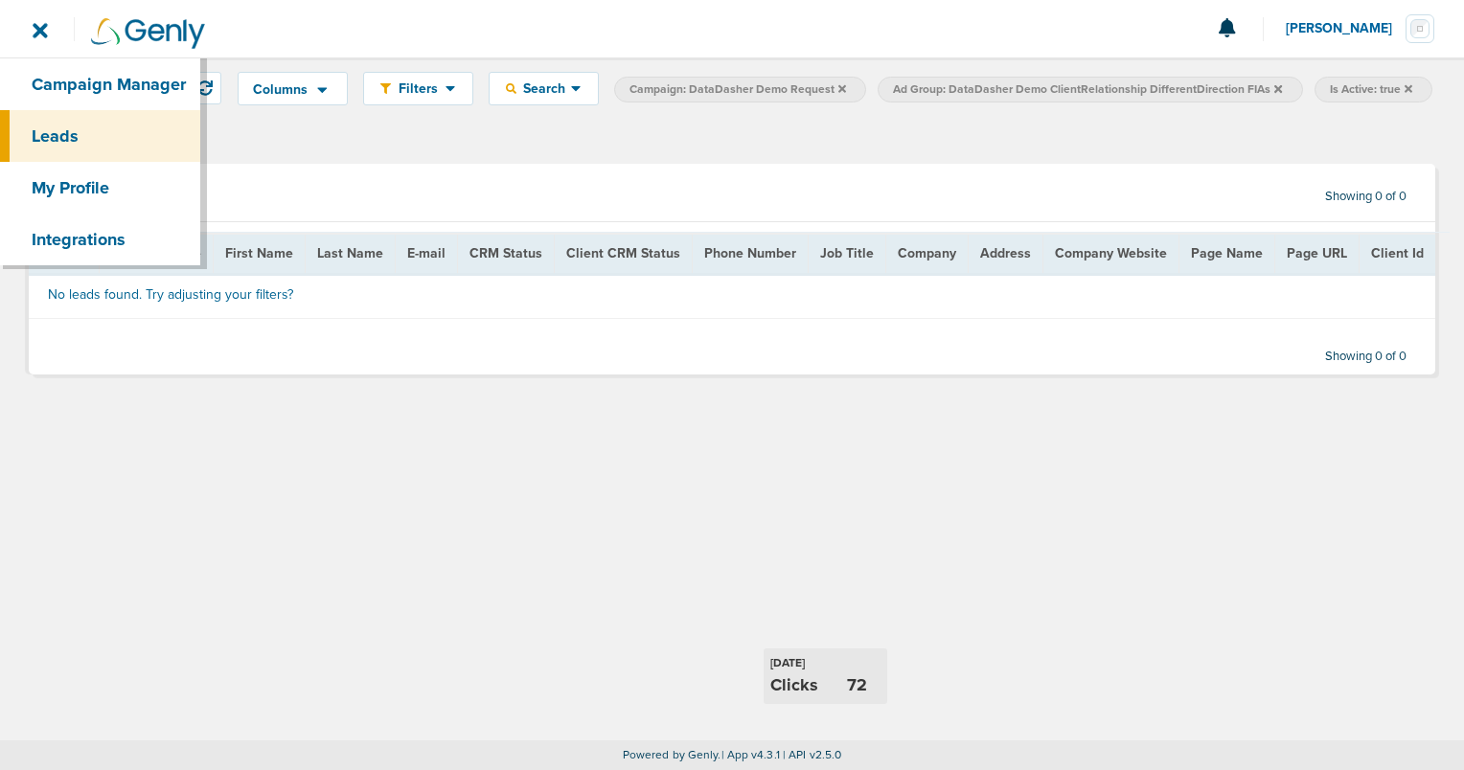
click at [61, 129] on link "Leads" at bounding box center [100, 136] width 200 height 52
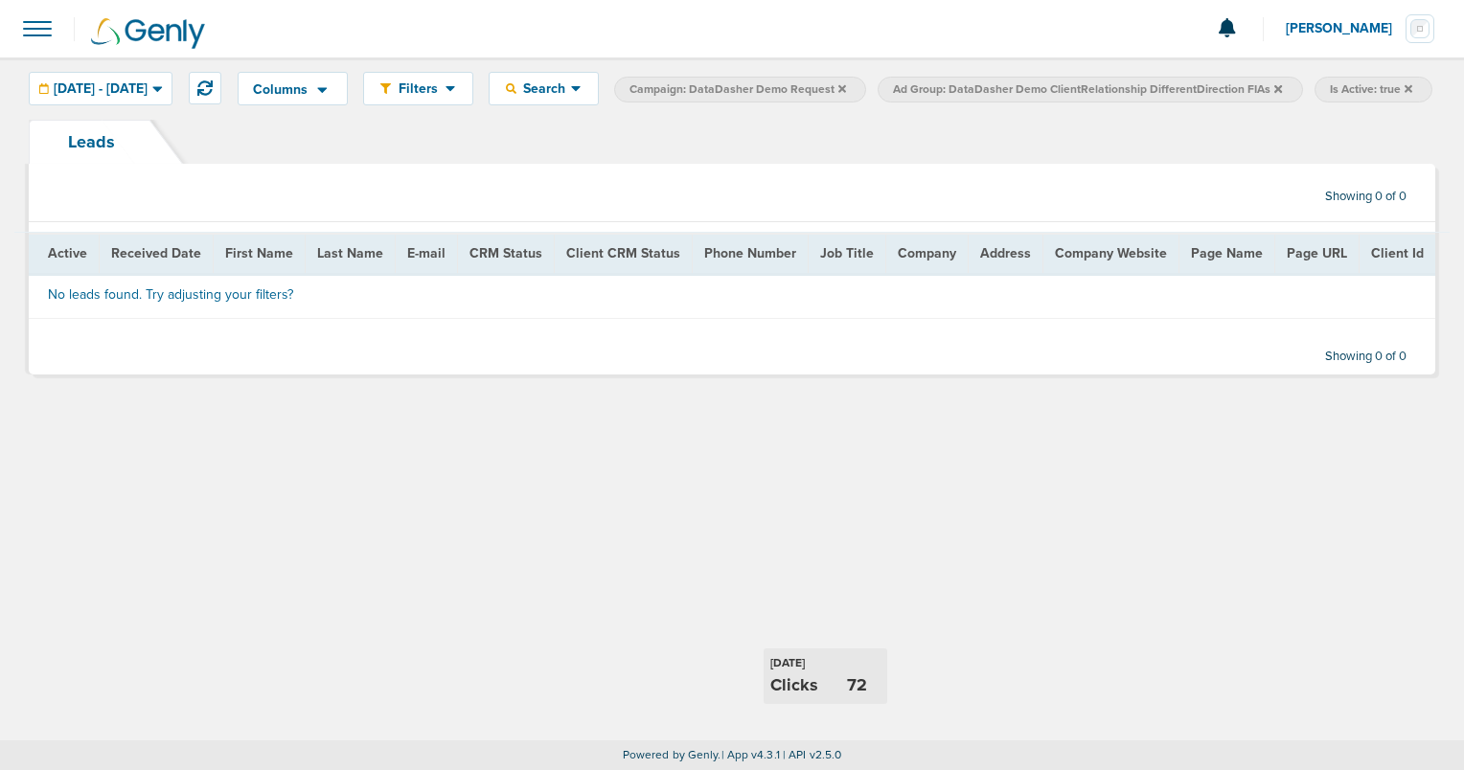
click at [28, 31] on span at bounding box center [37, 29] width 42 height 42
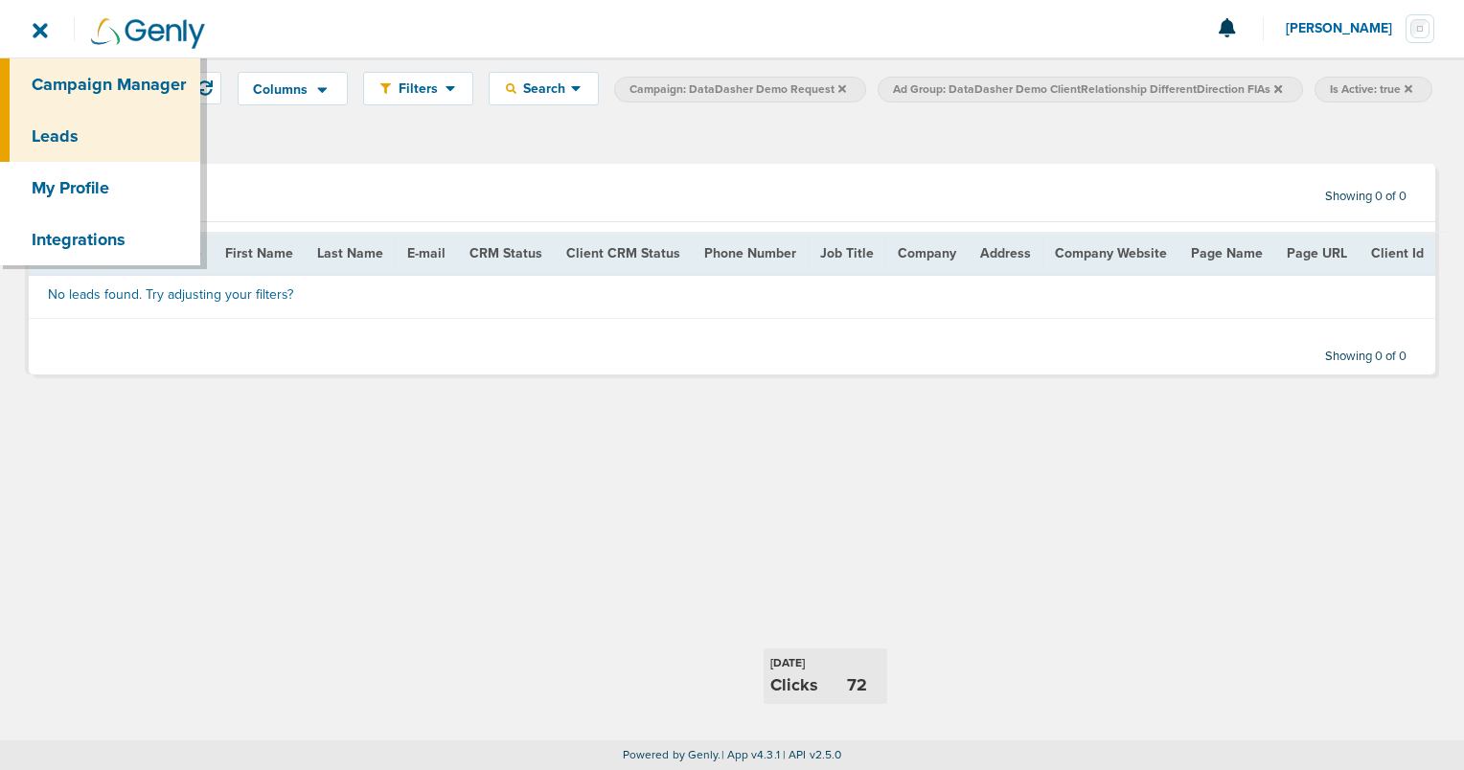
click at [57, 80] on link "Campaign Manager" at bounding box center [100, 84] width 200 height 52
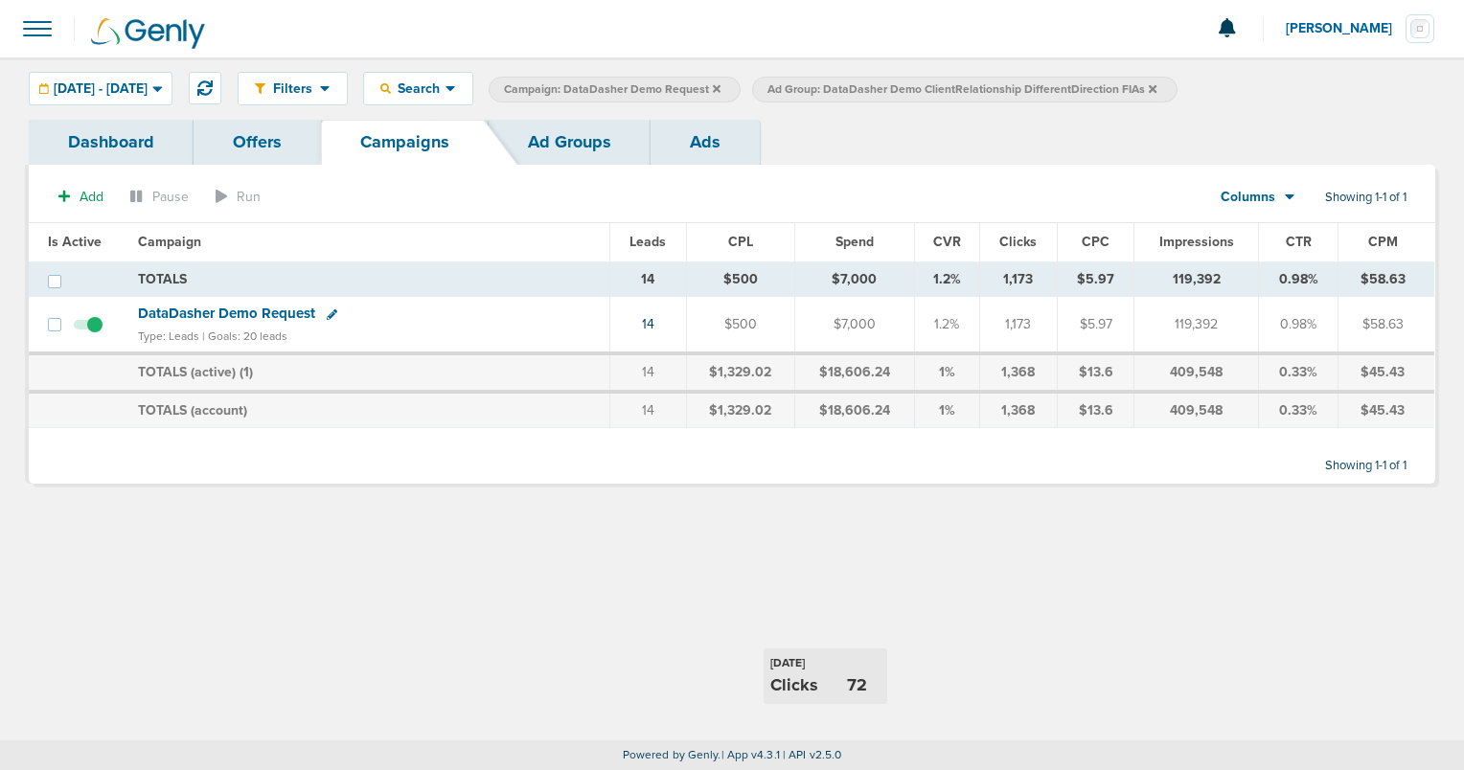
click at [284, 307] on span "DataDasher Demo Request" at bounding box center [226, 313] width 177 height 17
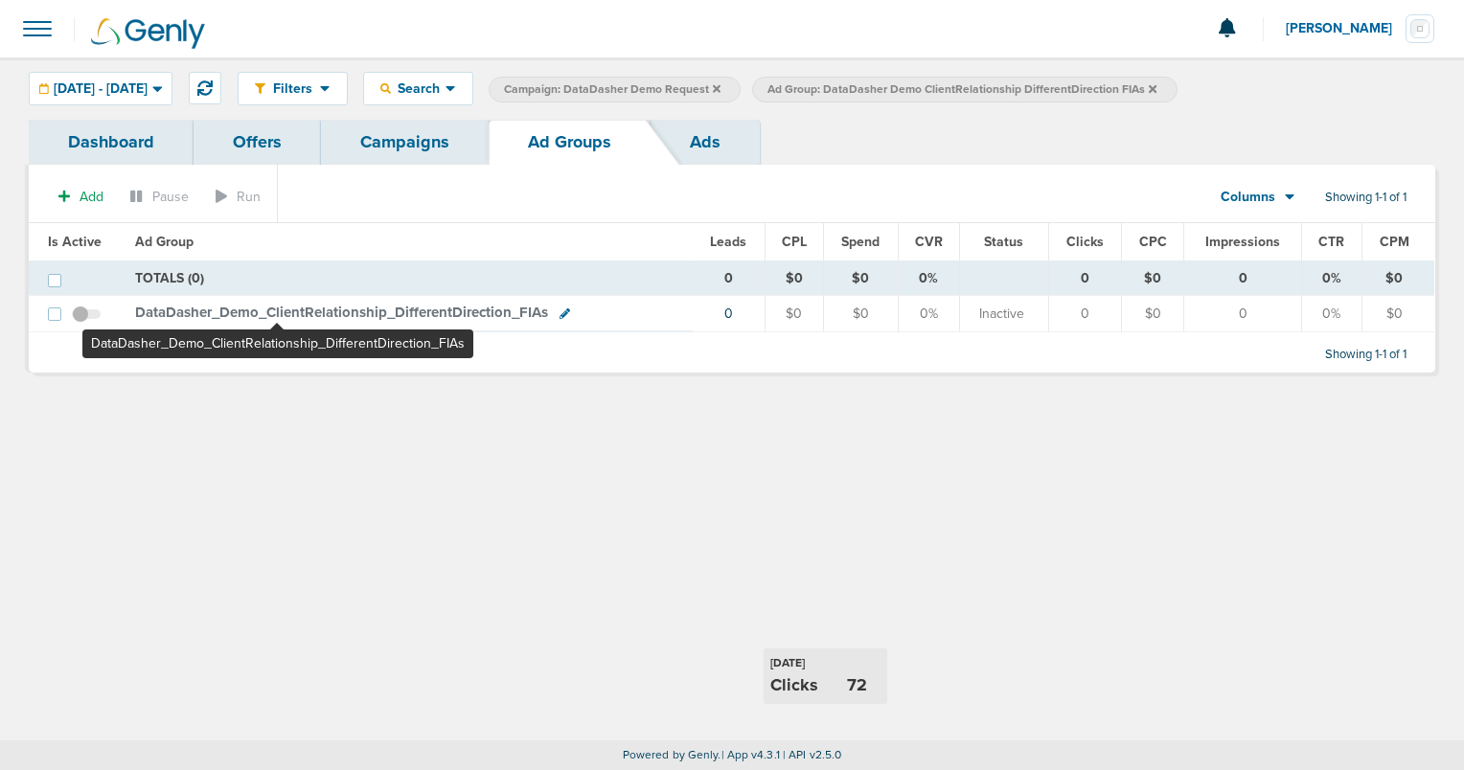
click at [277, 313] on span "DataDasher_ Demo_ ClientRelationship_ DifferentDirection_ FIAs" at bounding box center [341, 312] width 413 height 17
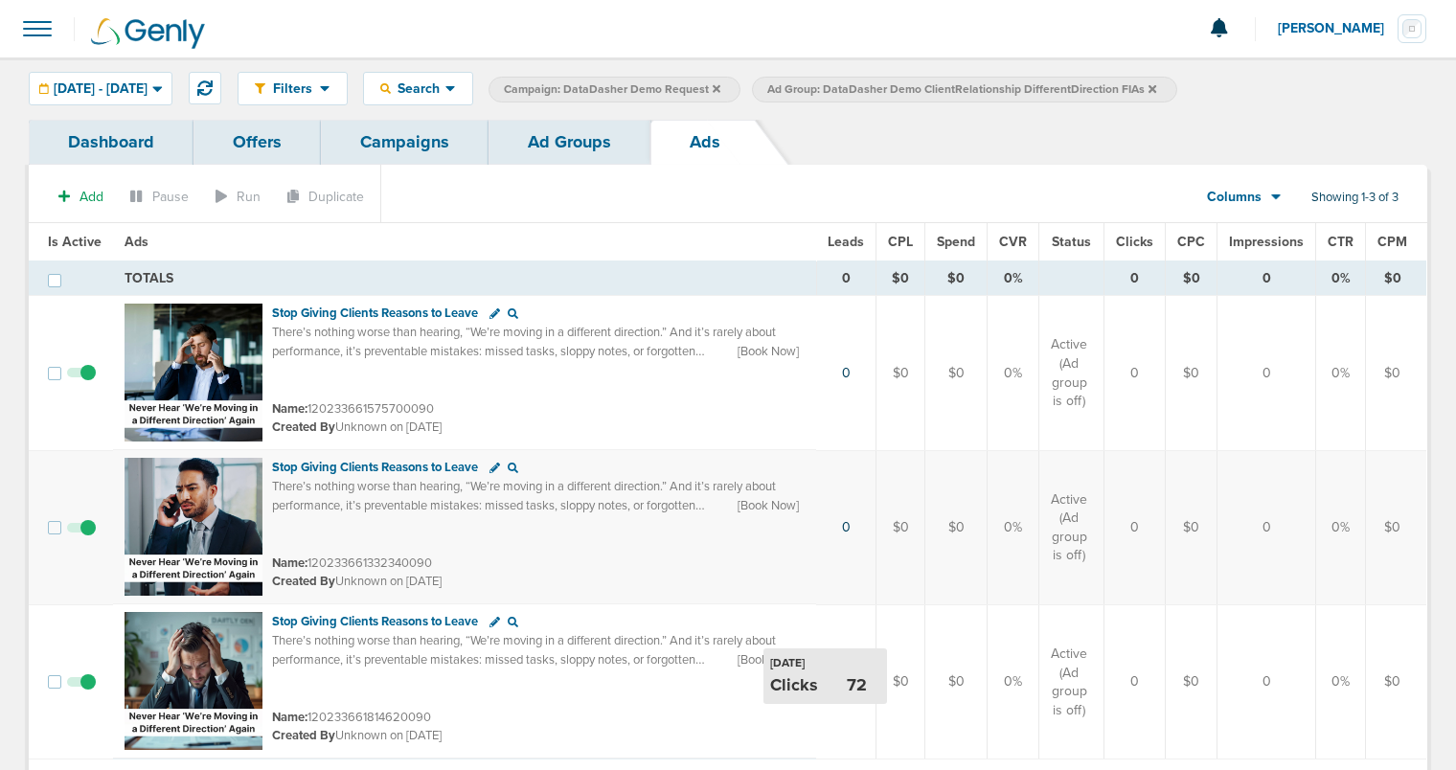
click at [129, 146] on link "Dashboard" at bounding box center [111, 142] width 165 height 45
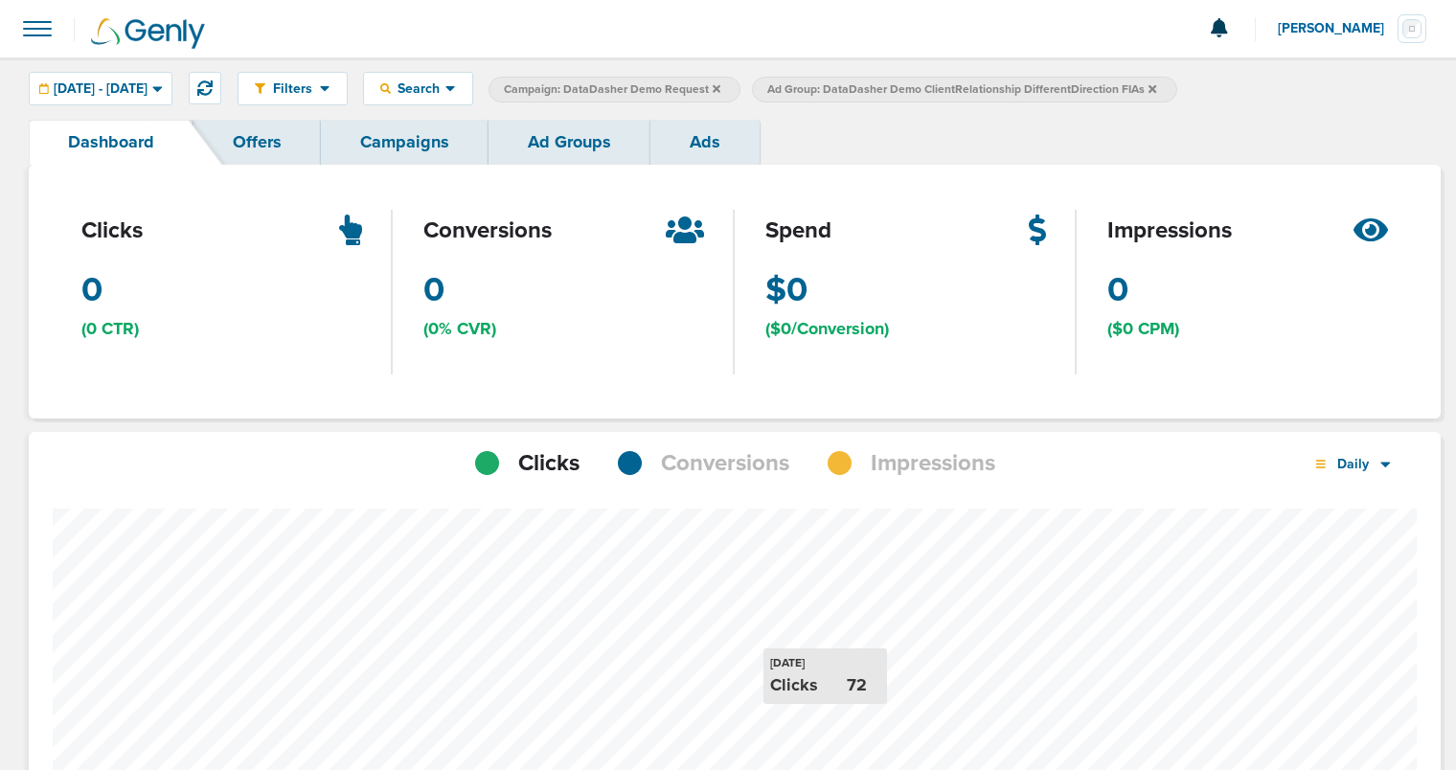
click at [258, 146] on link "Offers" at bounding box center [256, 142] width 127 height 45
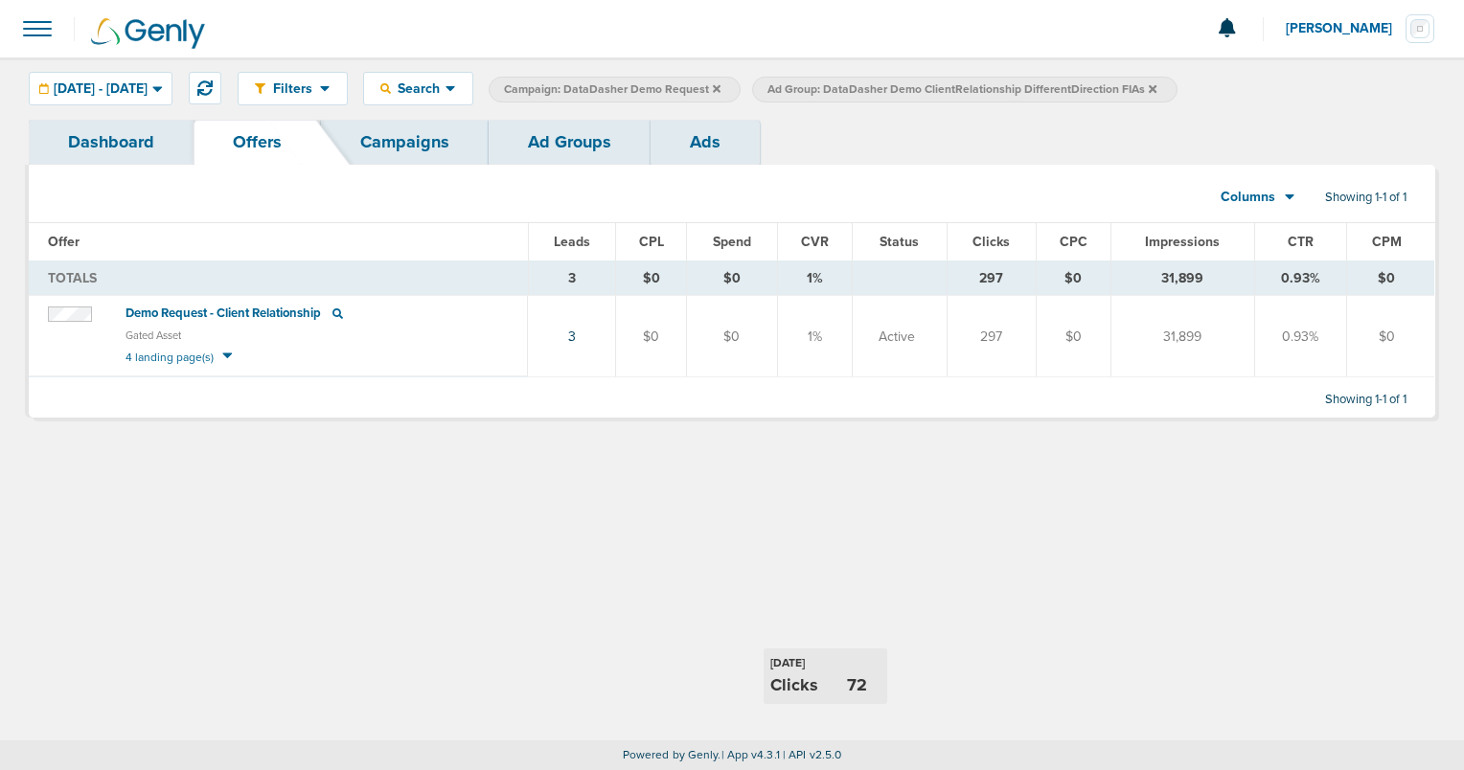
click at [409, 142] on link "Campaigns" at bounding box center [405, 142] width 168 height 45
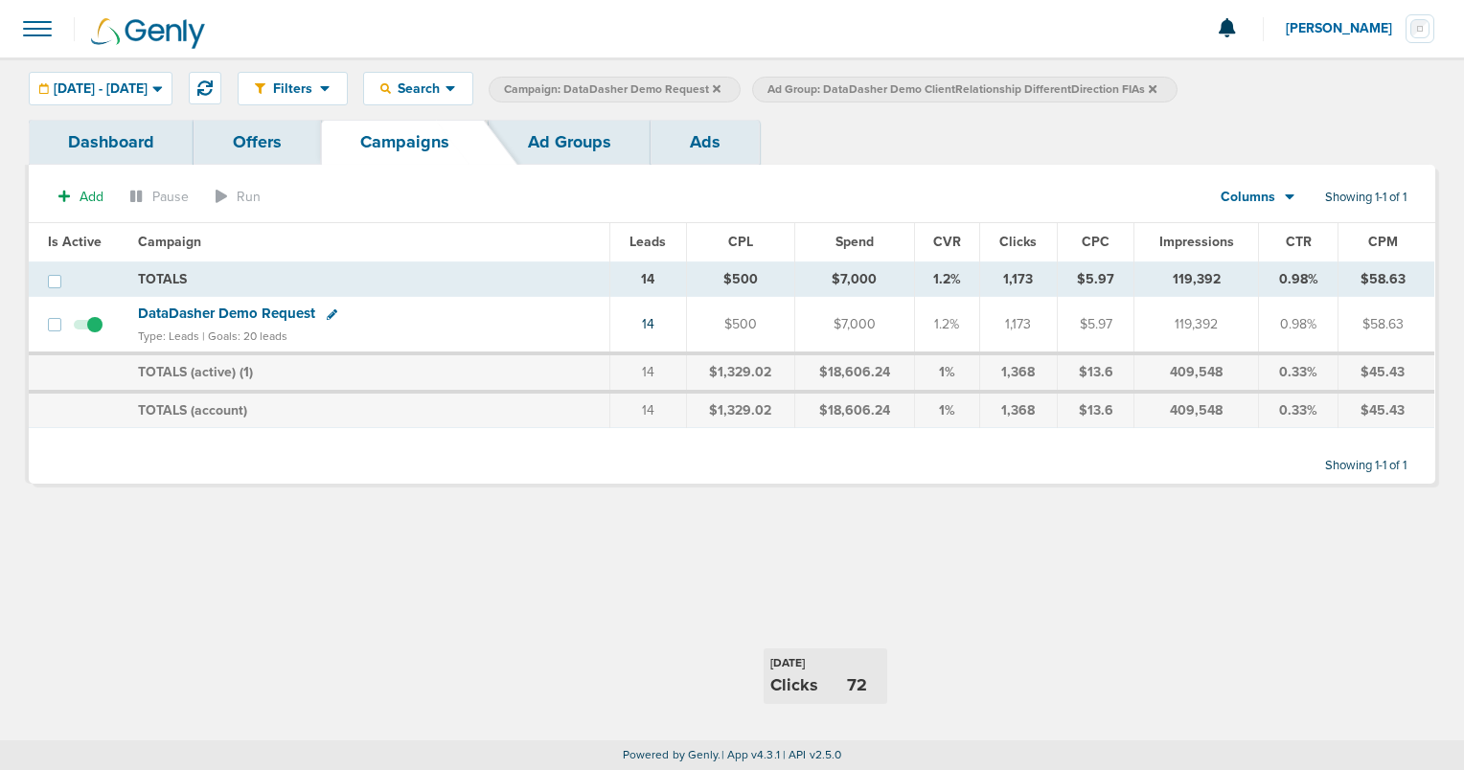
click at [559, 139] on link "Ad Groups" at bounding box center [570, 142] width 162 height 45
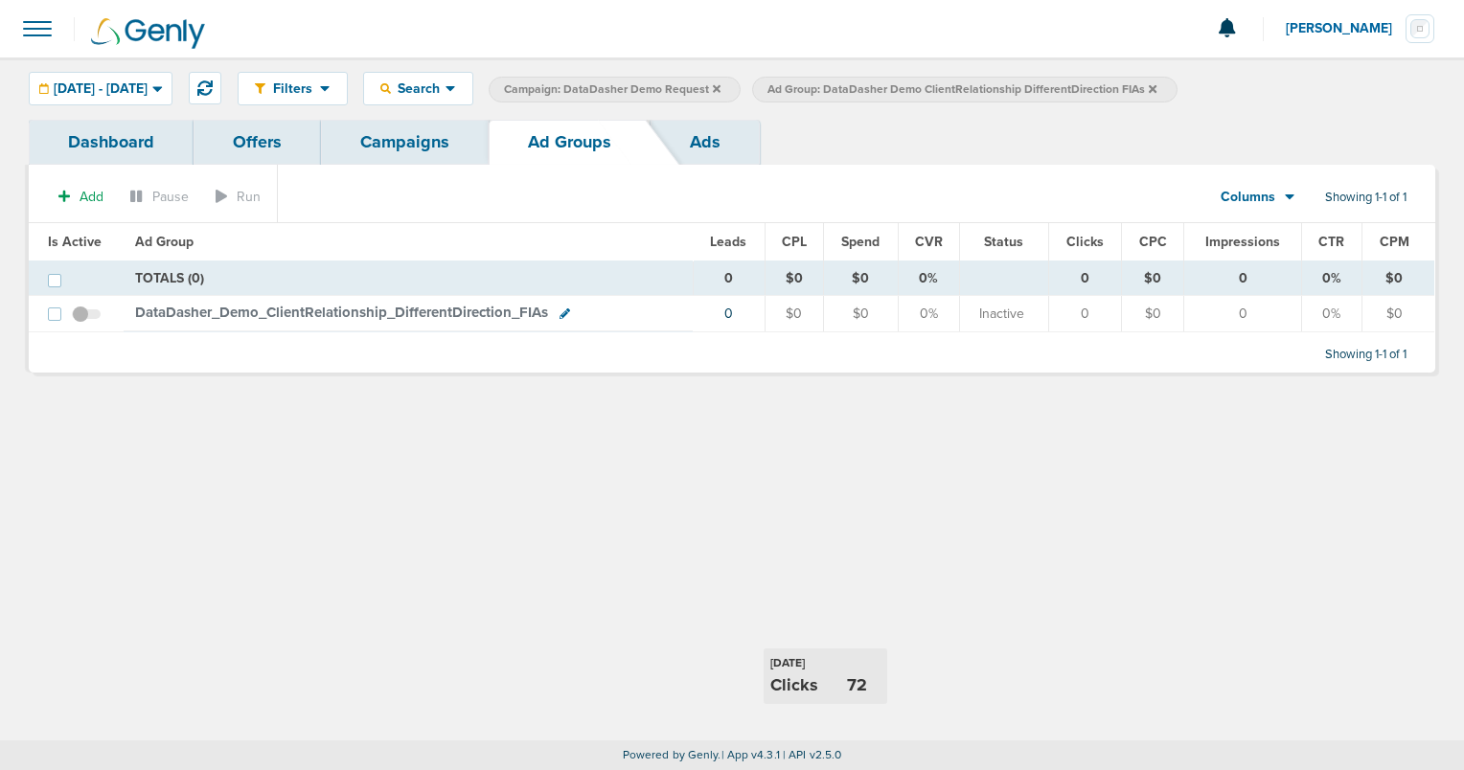
click at [703, 138] on link "Ads" at bounding box center [704, 142] width 109 height 45
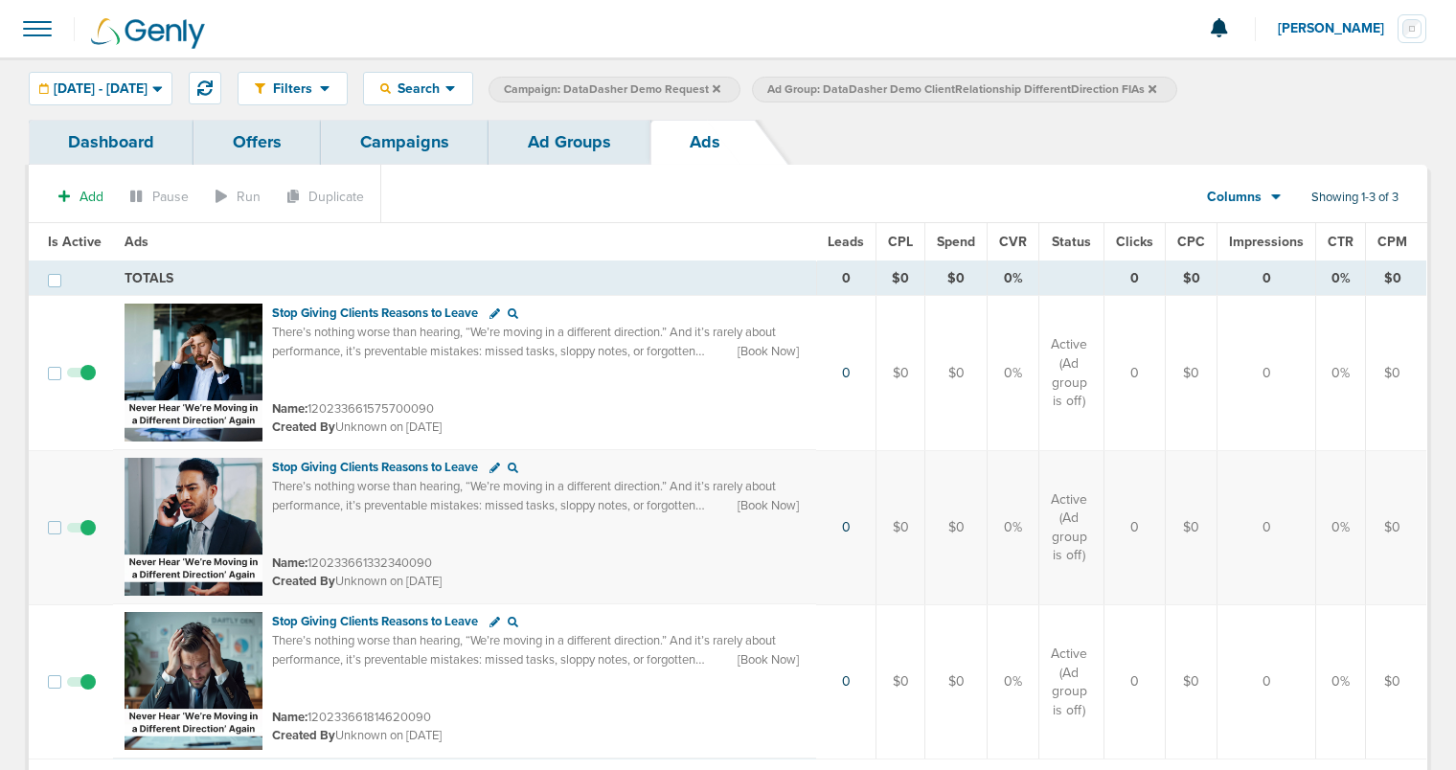
click at [119, 137] on link "Dashboard" at bounding box center [111, 142] width 165 height 45
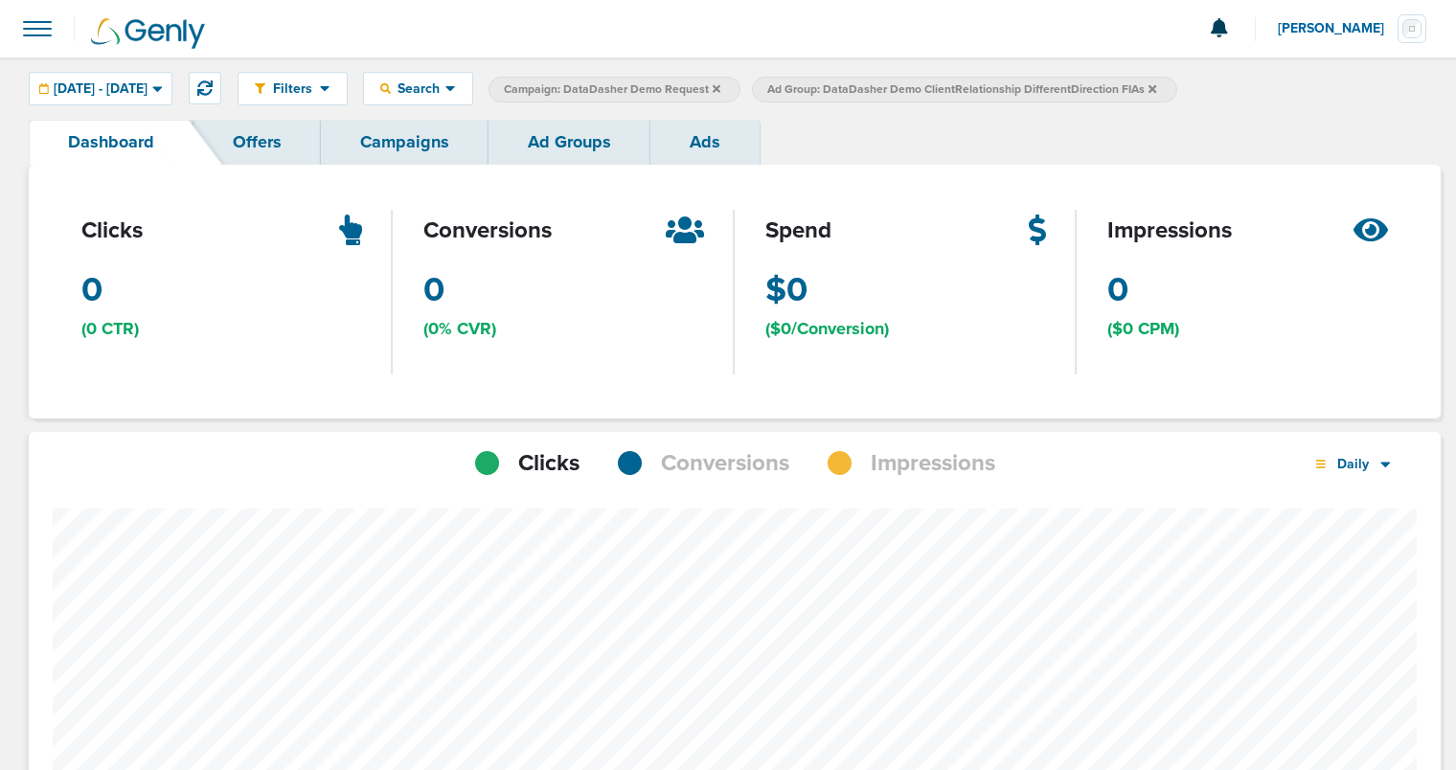
scroll to position [956504, 956458]
click at [1156, 86] on icon at bounding box center [1152, 88] width 8 height 11
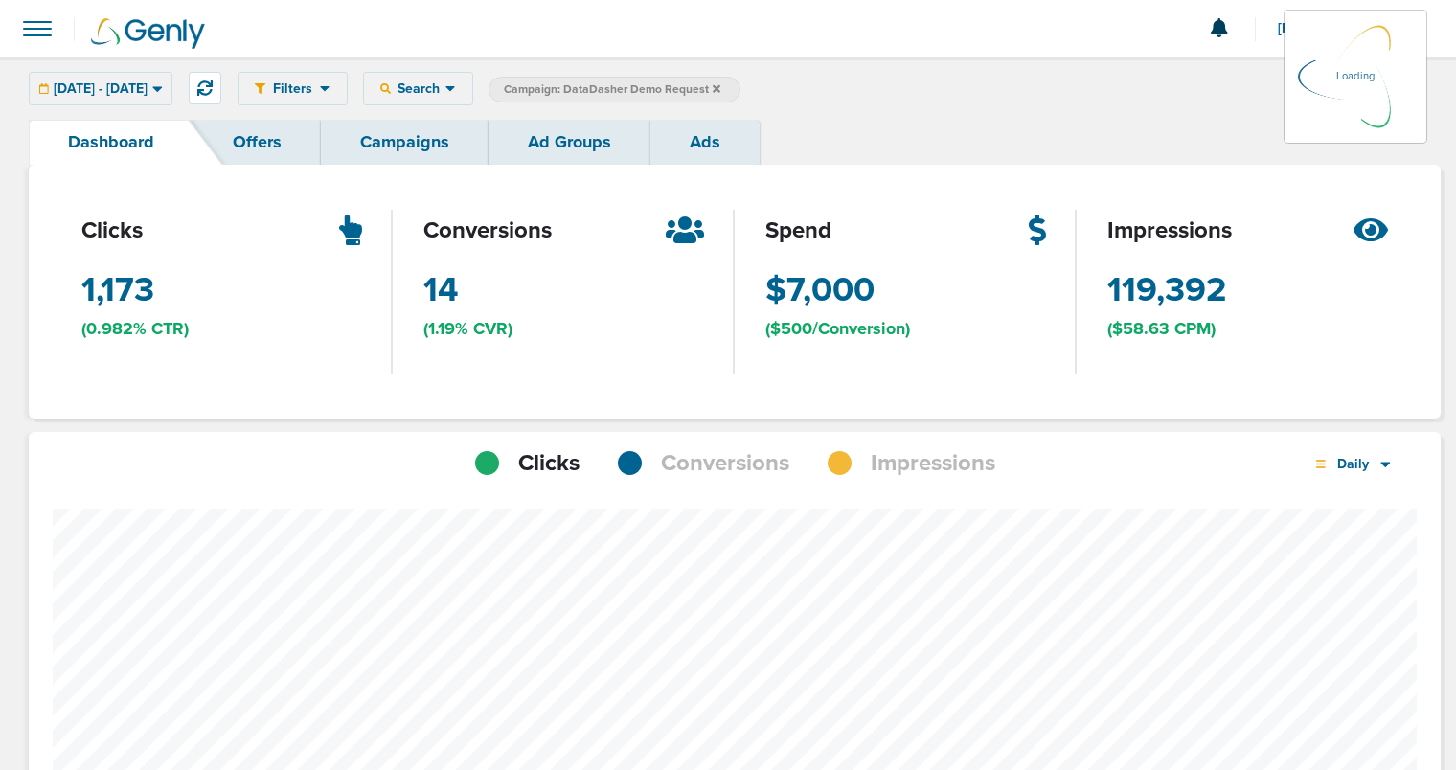
scroll to position [1490, 1398]
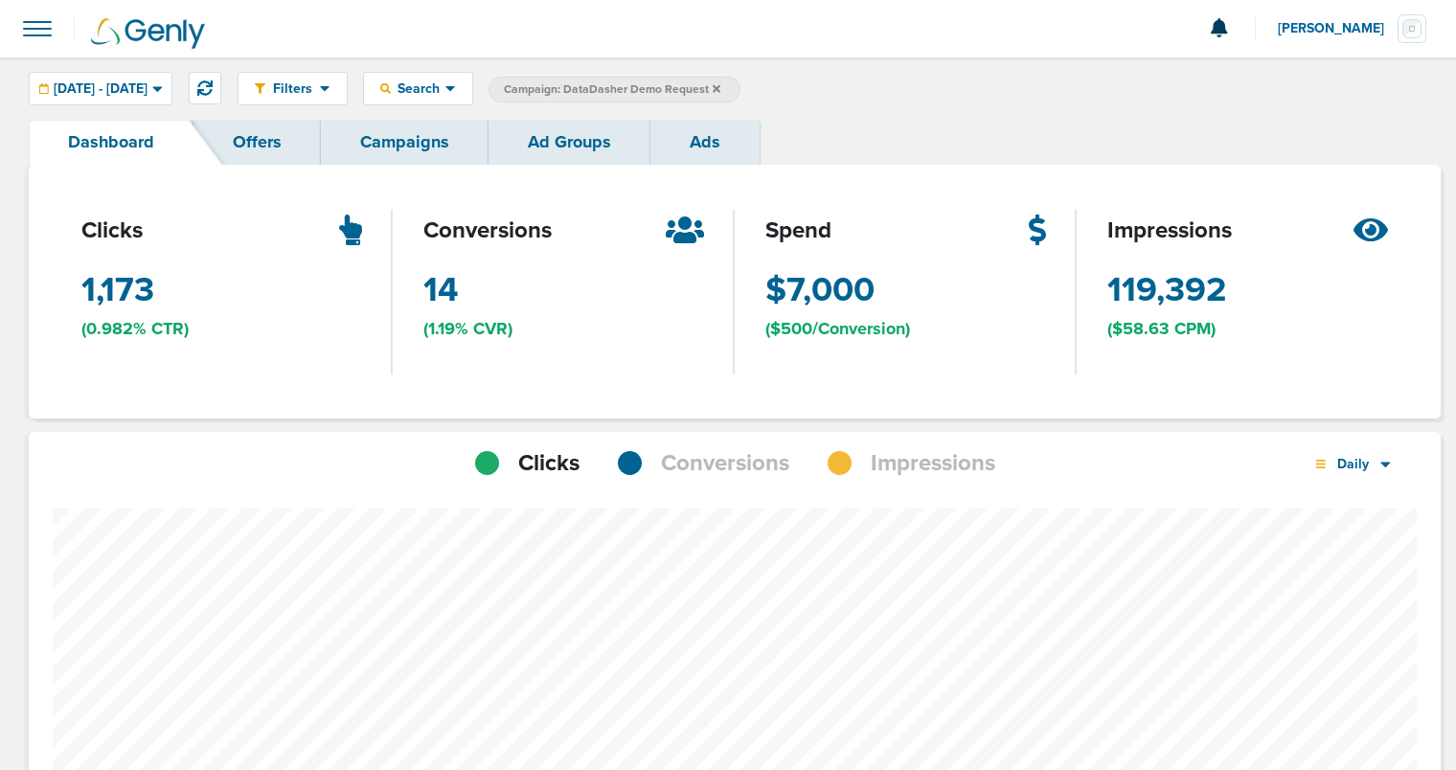
click at [720, 89] on icon at bounding box center [717, 88] width 8 height 8
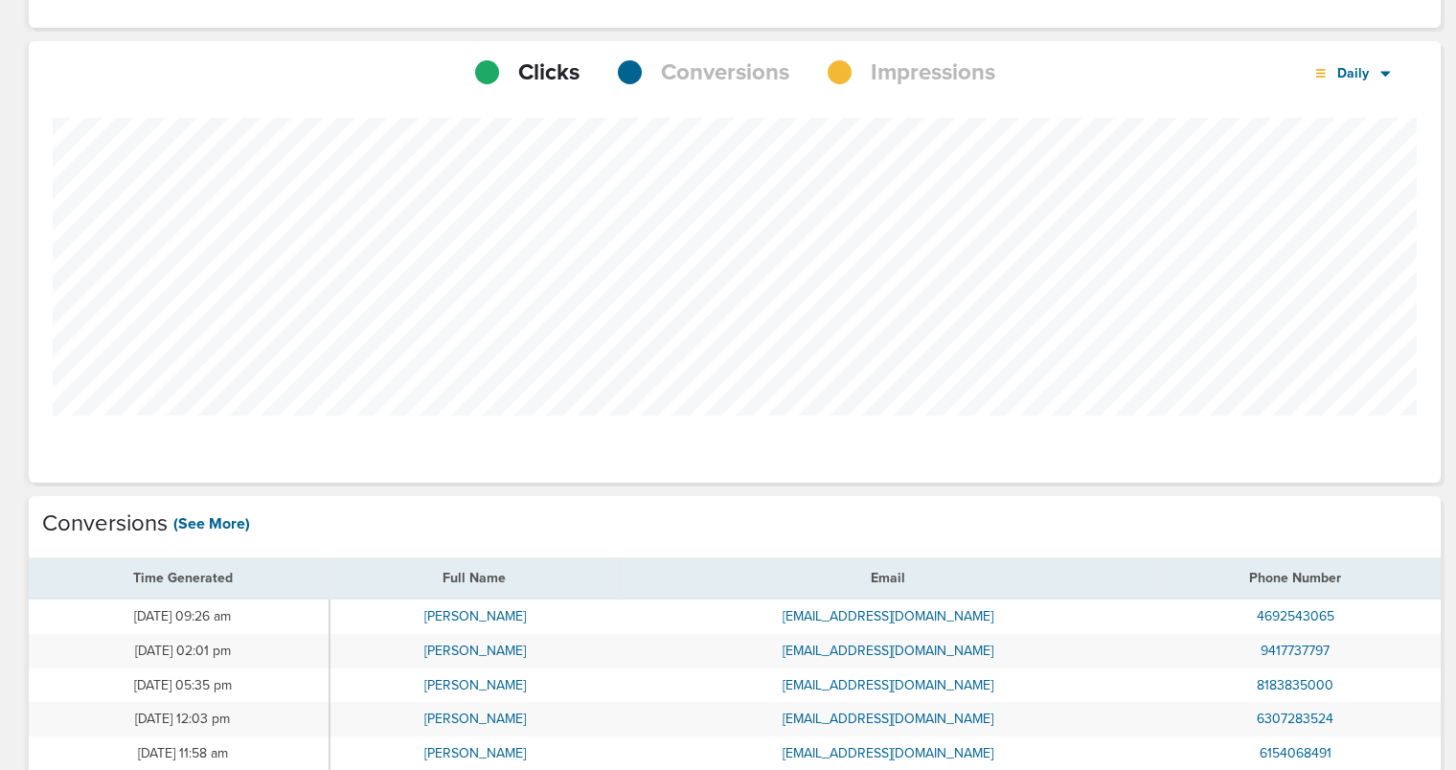
scroll to position [659, 0]
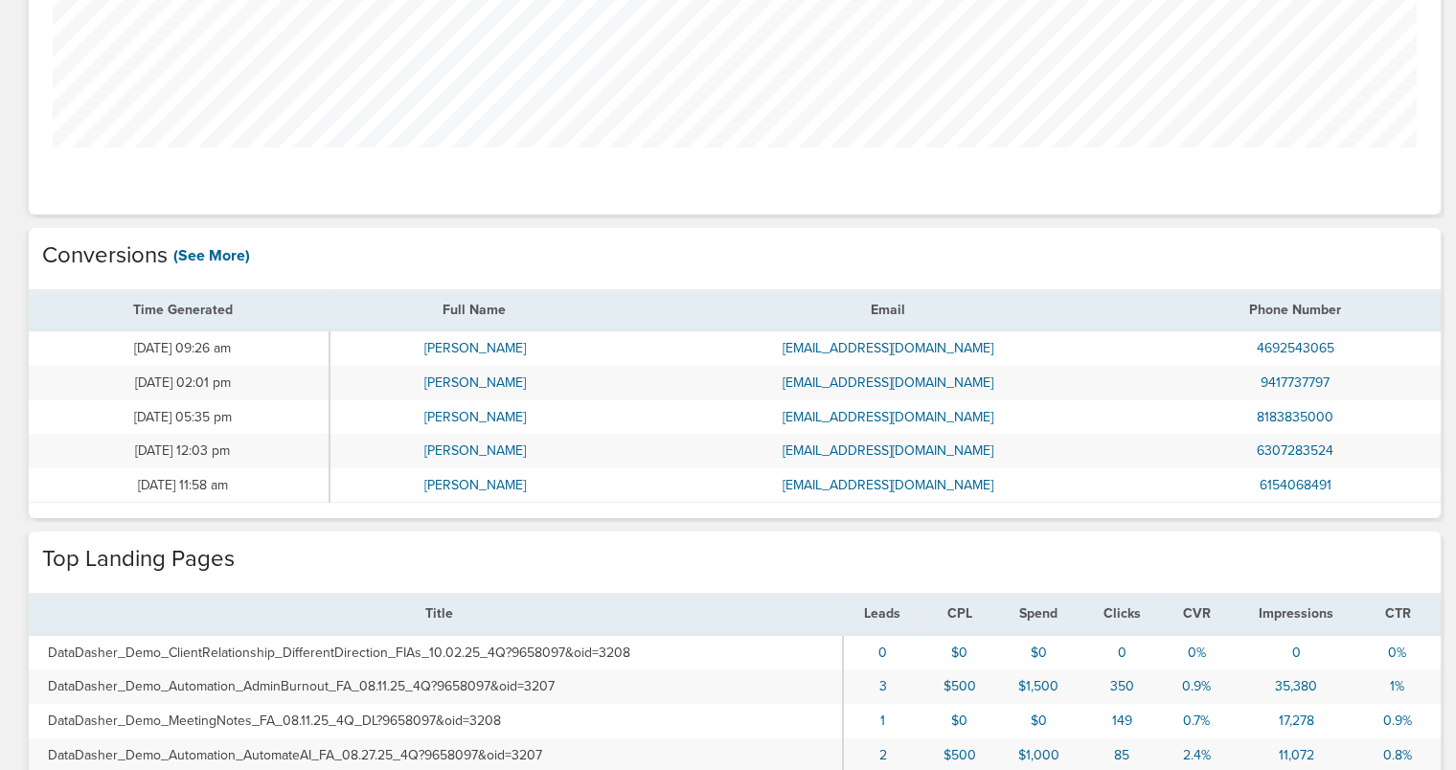
click at [207, 257] on link "(See More)" at bounding box center [211, 255] width 77 height 21
